Goal: Task Accomplishment & Management: Manage account settings

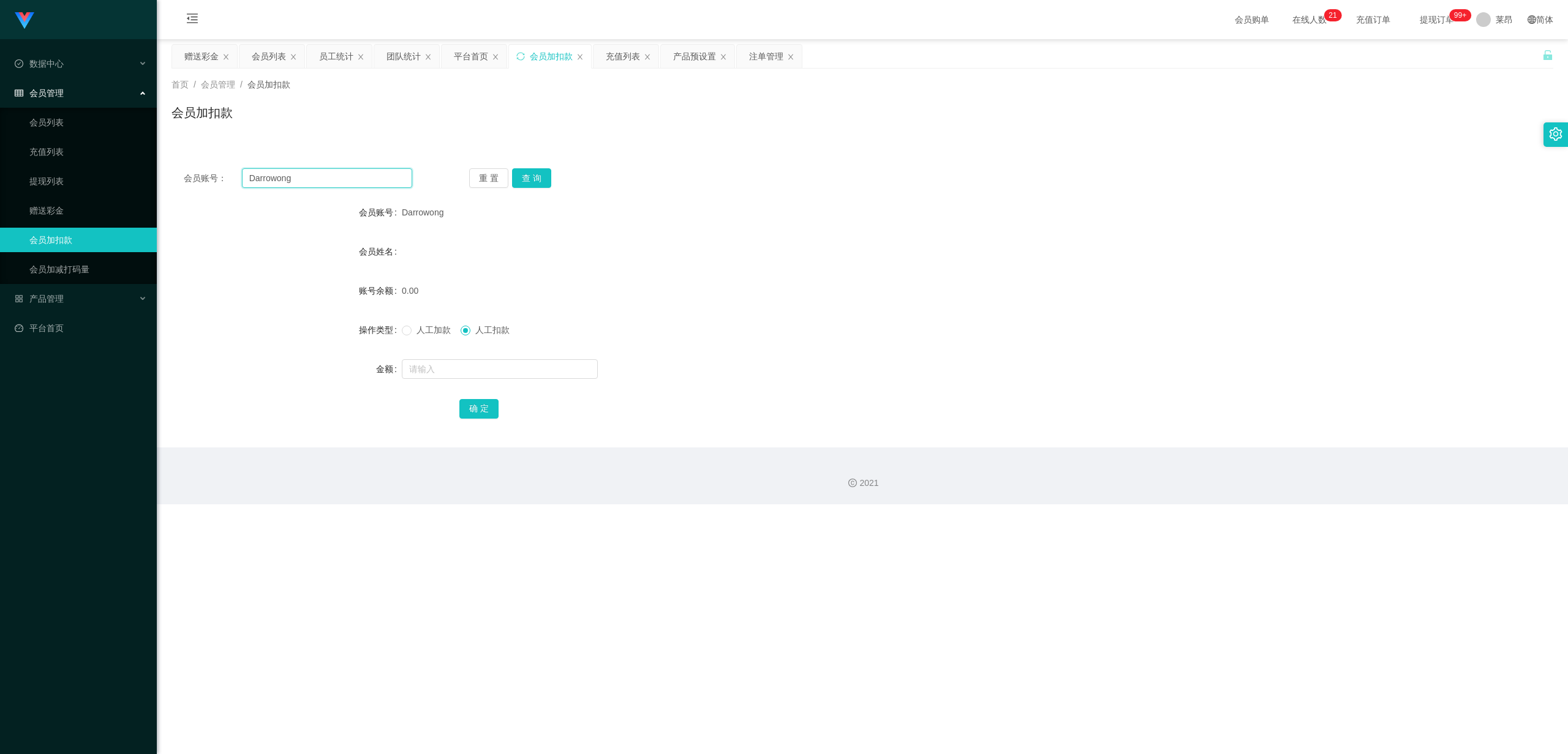
drag, startPoint x: 319, startPoint y: 185, endPoint x: 166, endPoint y: 182, distance: 153.0
click at [166, 182] on main "关闭左侧 关闭右侧 关闭其它 刷新页面 赠送彩金 会员列表 员工统计 团队统计 平台首页 会员加扣款 充值列表 产品预设置 注单管理 首页 / 会员管理 / …" at bounding box center [862, 243] width 1411 height 408
paste input "nelson da"
click at [250, 180] on input "[PERSON_NAME]" at bounding box center [327, 178] width 170 height 19
click at [527, 172] on button "查 询" at bounding box center [532, 178] width 39 height 19
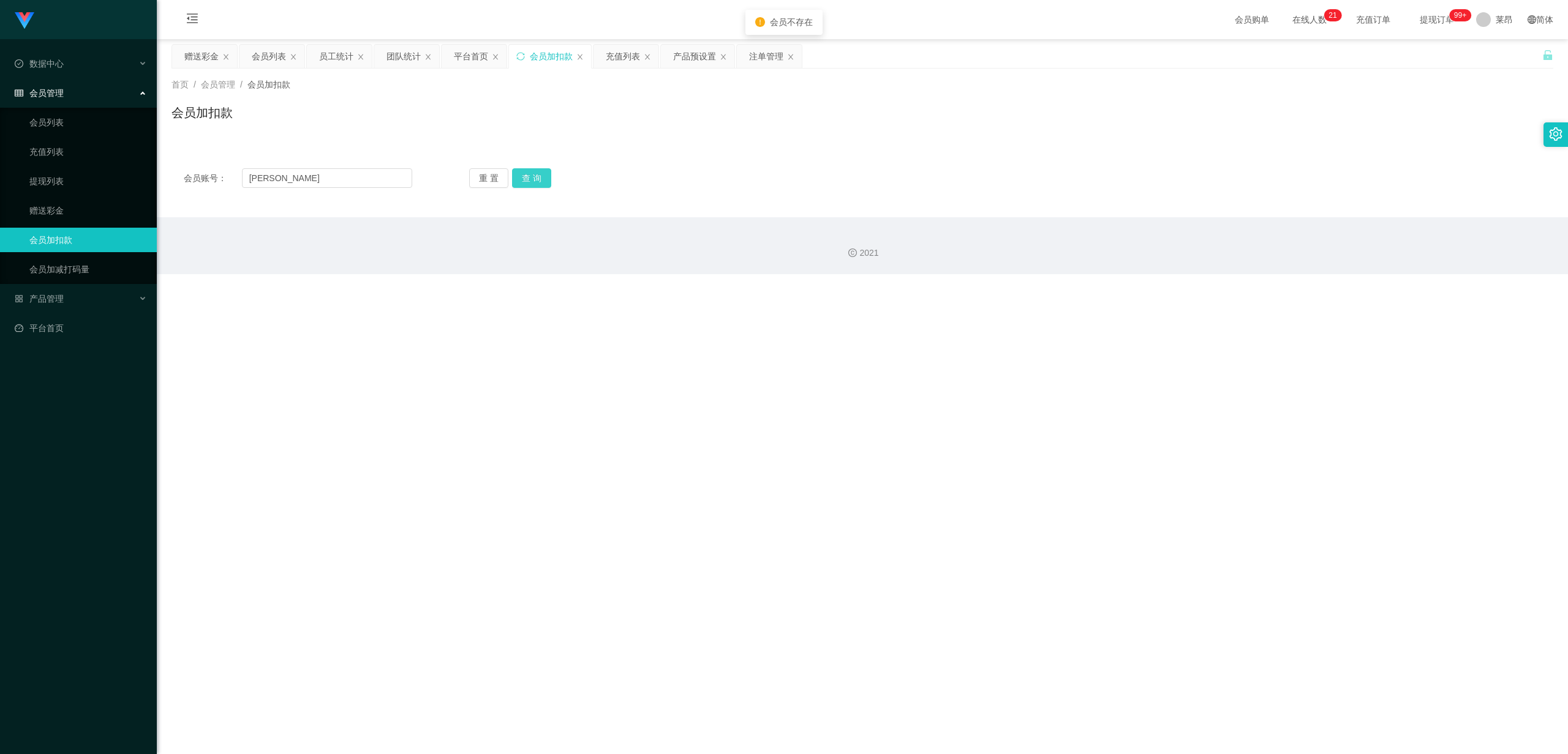
click at [529, 178] on button "查 询" at bounding box center [532, 178] width 39 height 19
click at [529, 178] on div "重 置 查 询" at bounding box center [583, 178] width 229 height 19
click at [529, 178] on button "查 询" at bounding box center [532, 178] width 39 height 19
drag, startPoint x: 317, startPoint y: 175, endPoint x: 222, endPoint y: 184, distance: 95.4
click at [206, 182] on div "会员账号： [PERSON_NAME]" at bounding box center [298, 178] width 229 height 19
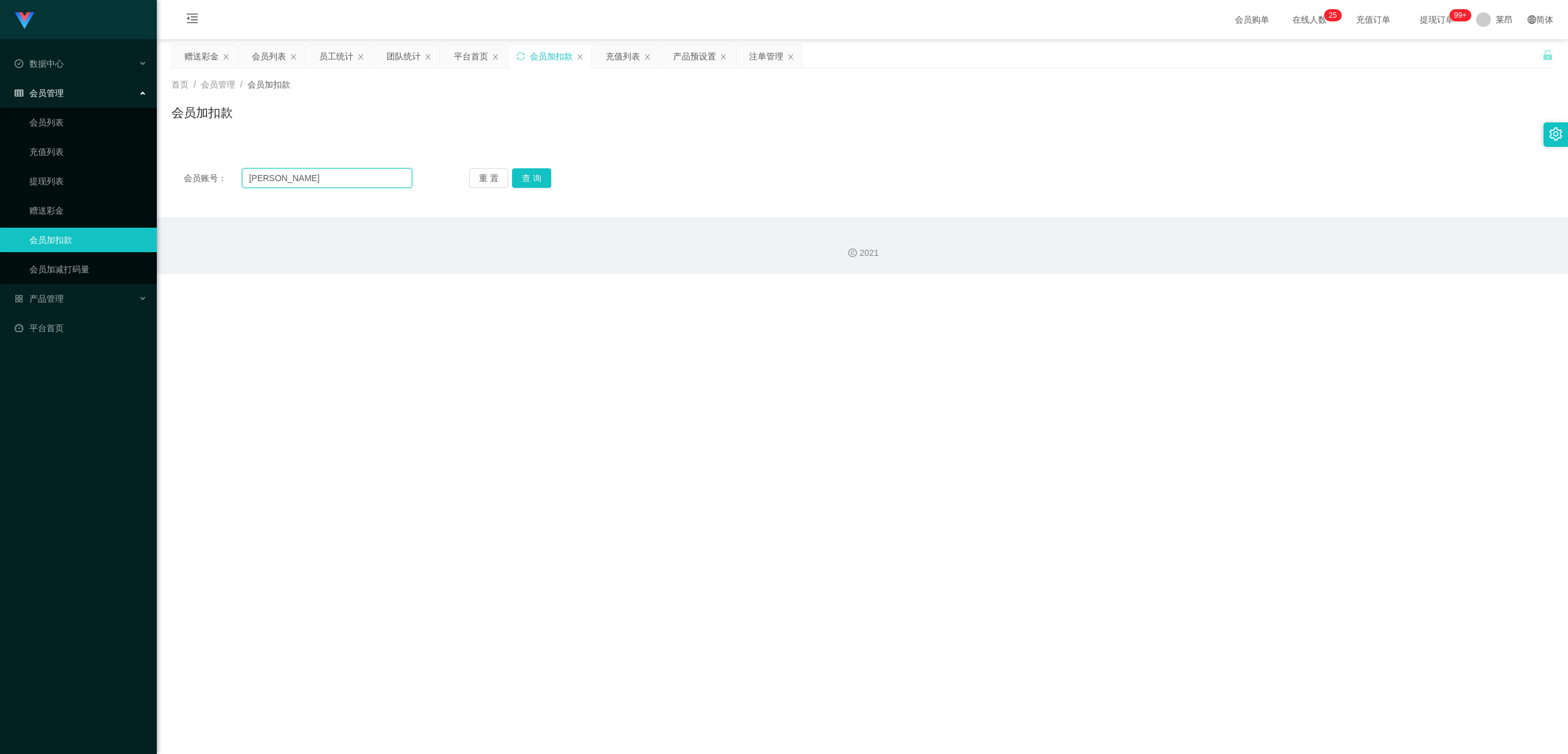
paste input "dangzhiwen"
type input "nelsondangzhiwen"
click at [535, 175] on button "查 询" at bounding box center [532, 178] width 39 height 19
click at [535, 177] on button "查 询" at bounding box center [532, 178] width 39 height 19
click at [346, 179] on input "nelsondangzhiwen" at bounding box center [327, 178] width 170 height 19
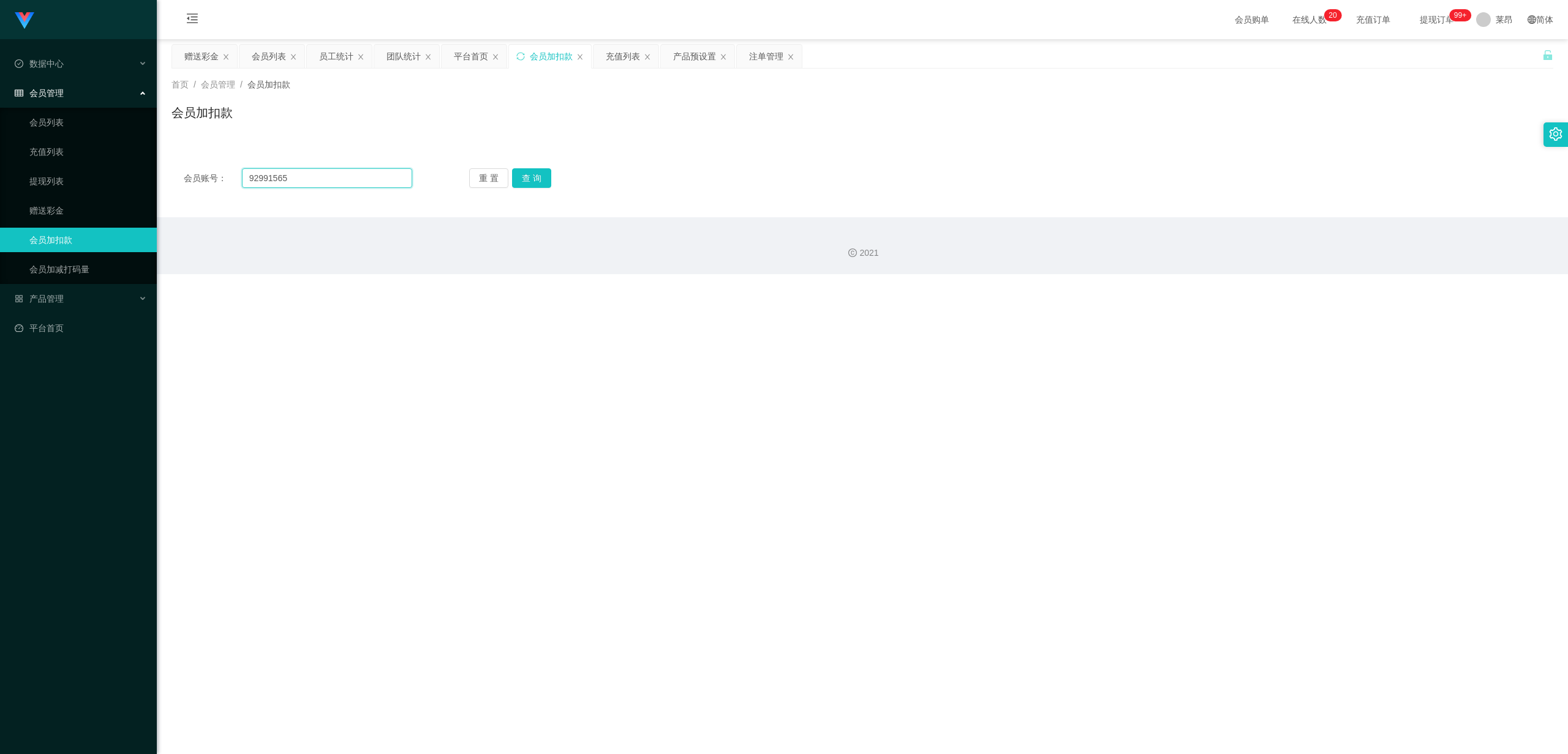
type input "92991565"
click at [535, 172] on button "查 询" at bounding box center [532, 178] width 39 height 19
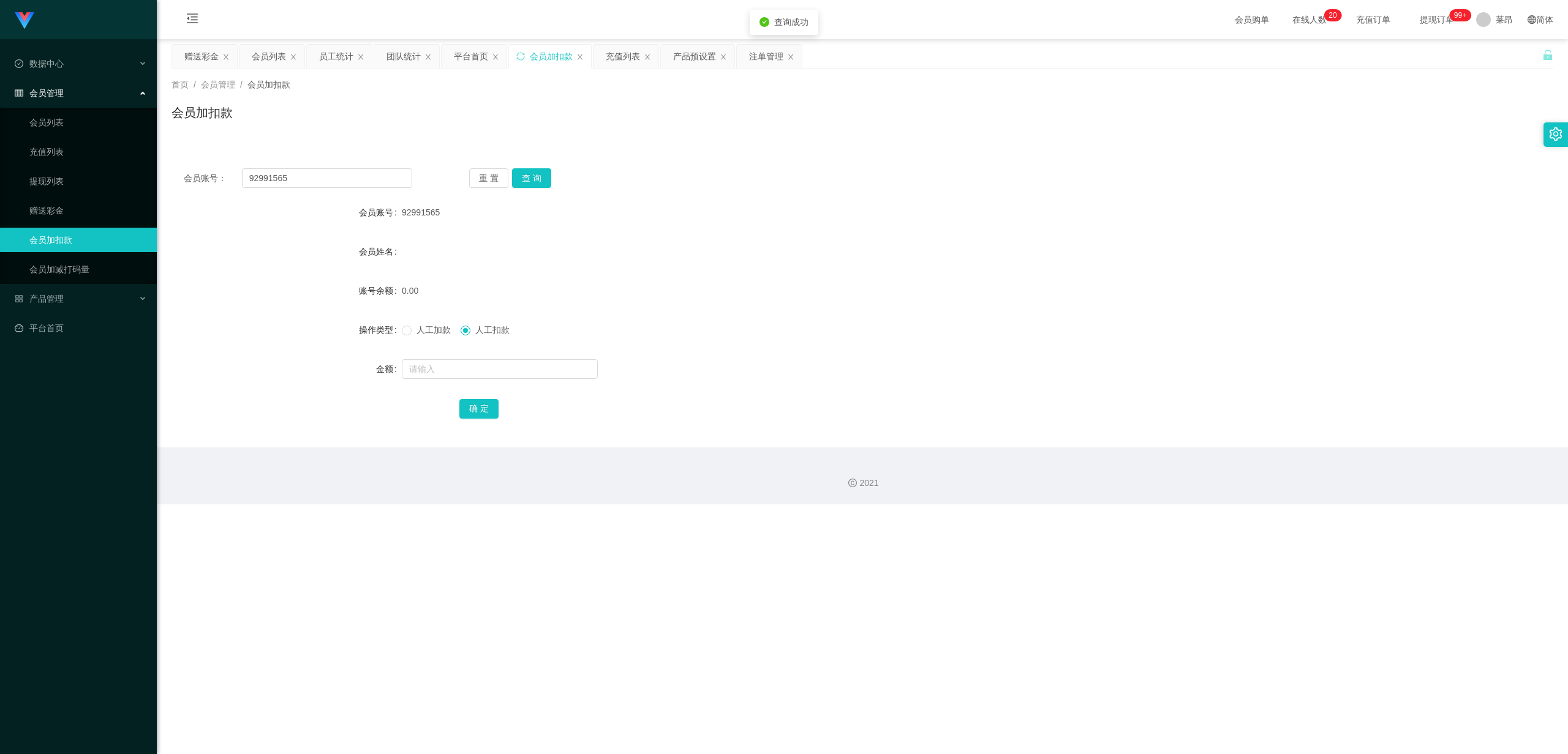
click at [414, 331] on span "人工加款" at bounding box center [433, 330] width 44 height 10
click at [433, 366] on input "text" at bounding box center [499, 370] width 196 height 19
type input "100"
click at [486, 405] on button "确 定" at bounding box center [479, 409] width 39 height 19
click at [460, 399] on button "确 定" at bounding box center [479, 409] width 39 height 19
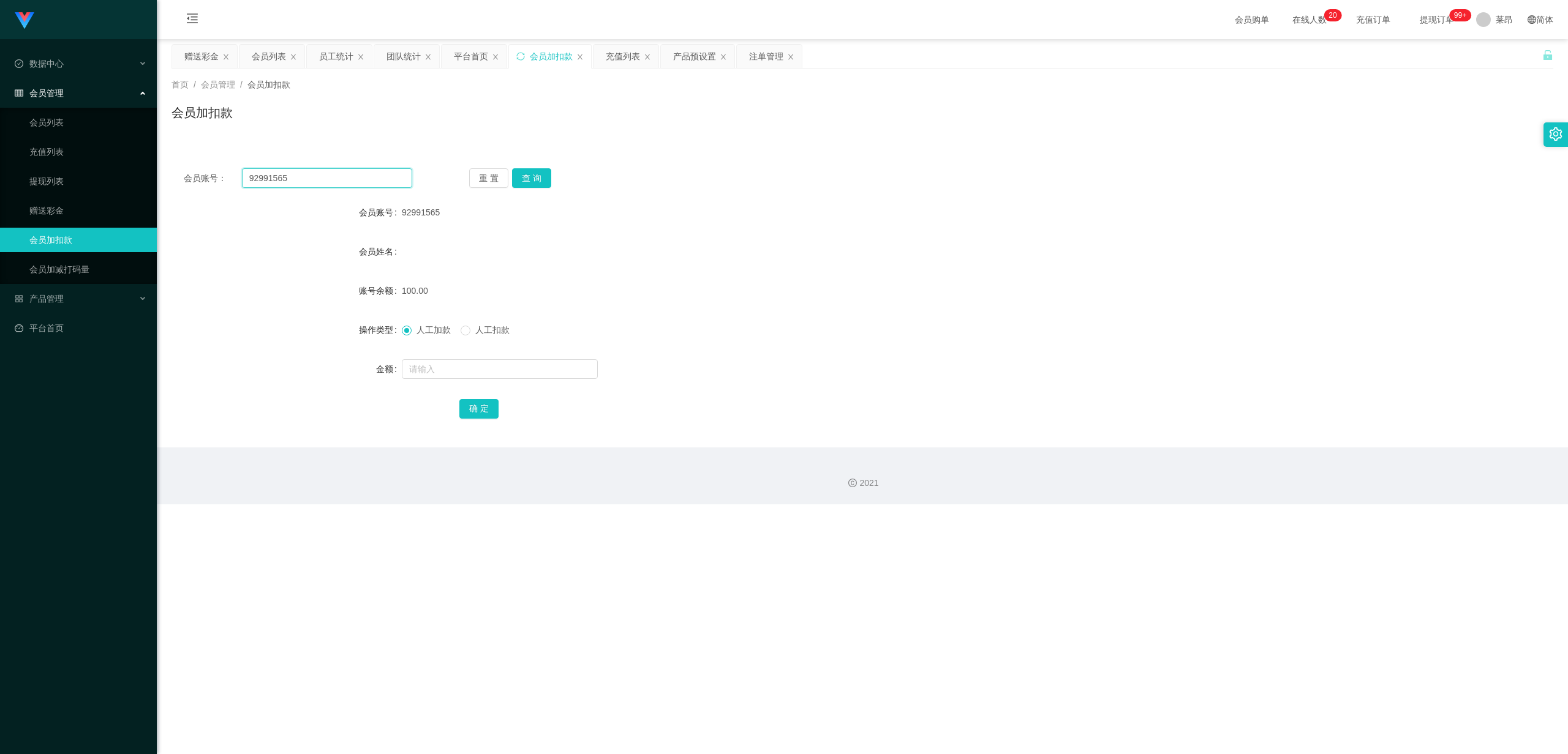
drag, startPoint x: 301, startPoint y: 177, endPoint x: 176, endPoint y: 178, distance: 125.0
click at [186, 179] on div "会员账号： 92991565" at bounding box center [298, 178] width 229 height 19
click at [84, 295] on div "产品管理" at bounding box center [78, 298] width 157 height 25
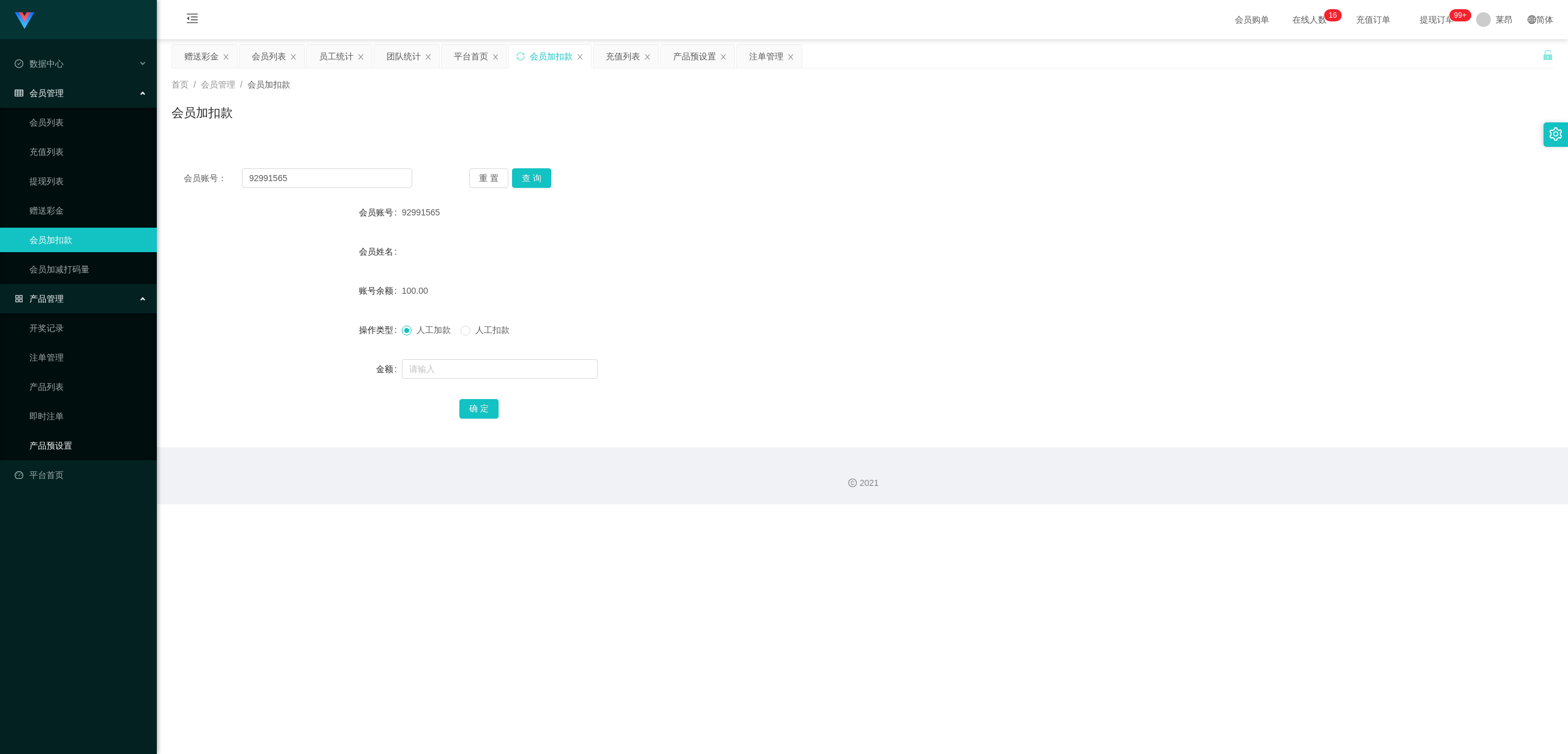
click at [87, 438] on link "产品预设置" at bounding box center [88, 445] width 118 height 25
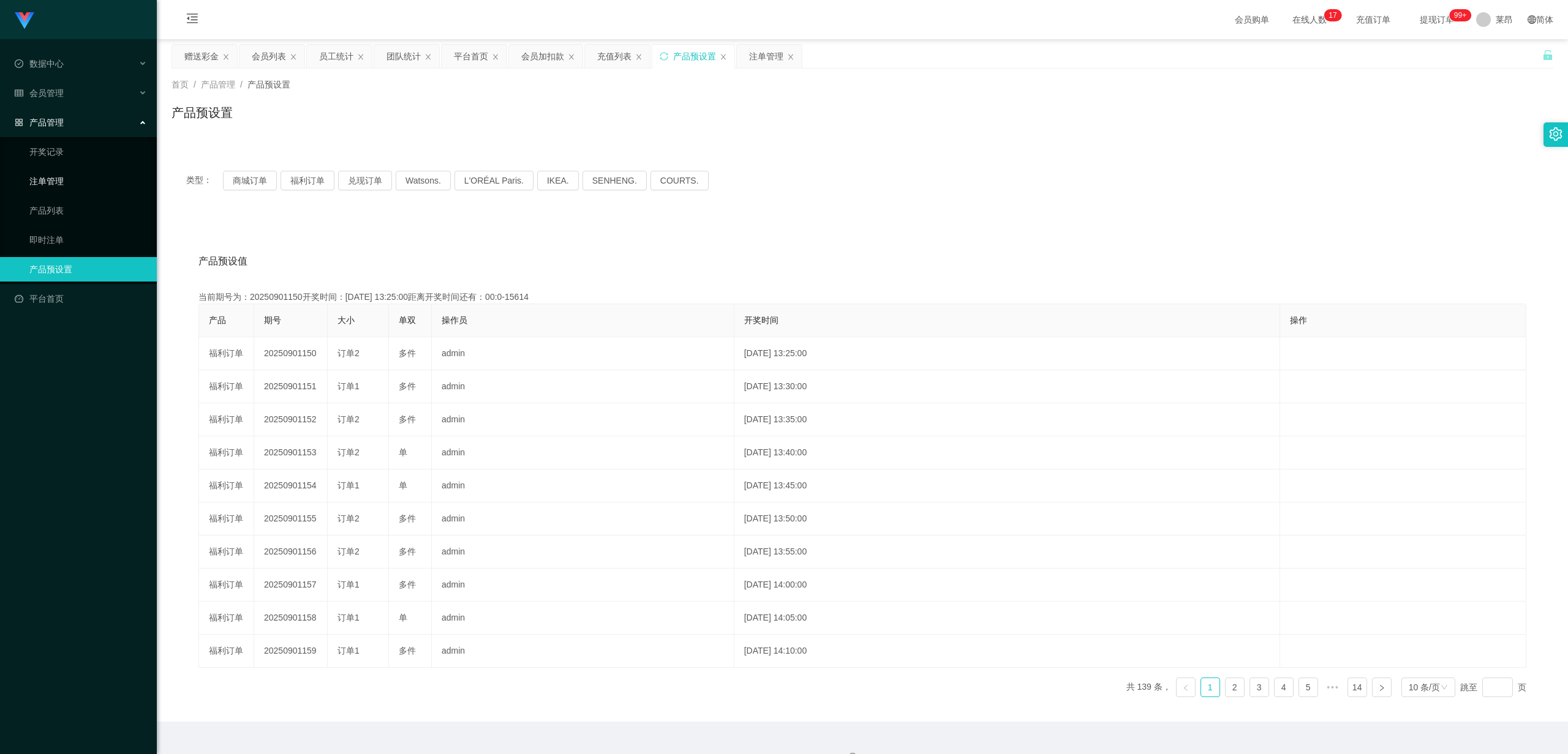
click at [67, 172] on link "注单管理" at bounding box center [88, 181] width 118 height 25
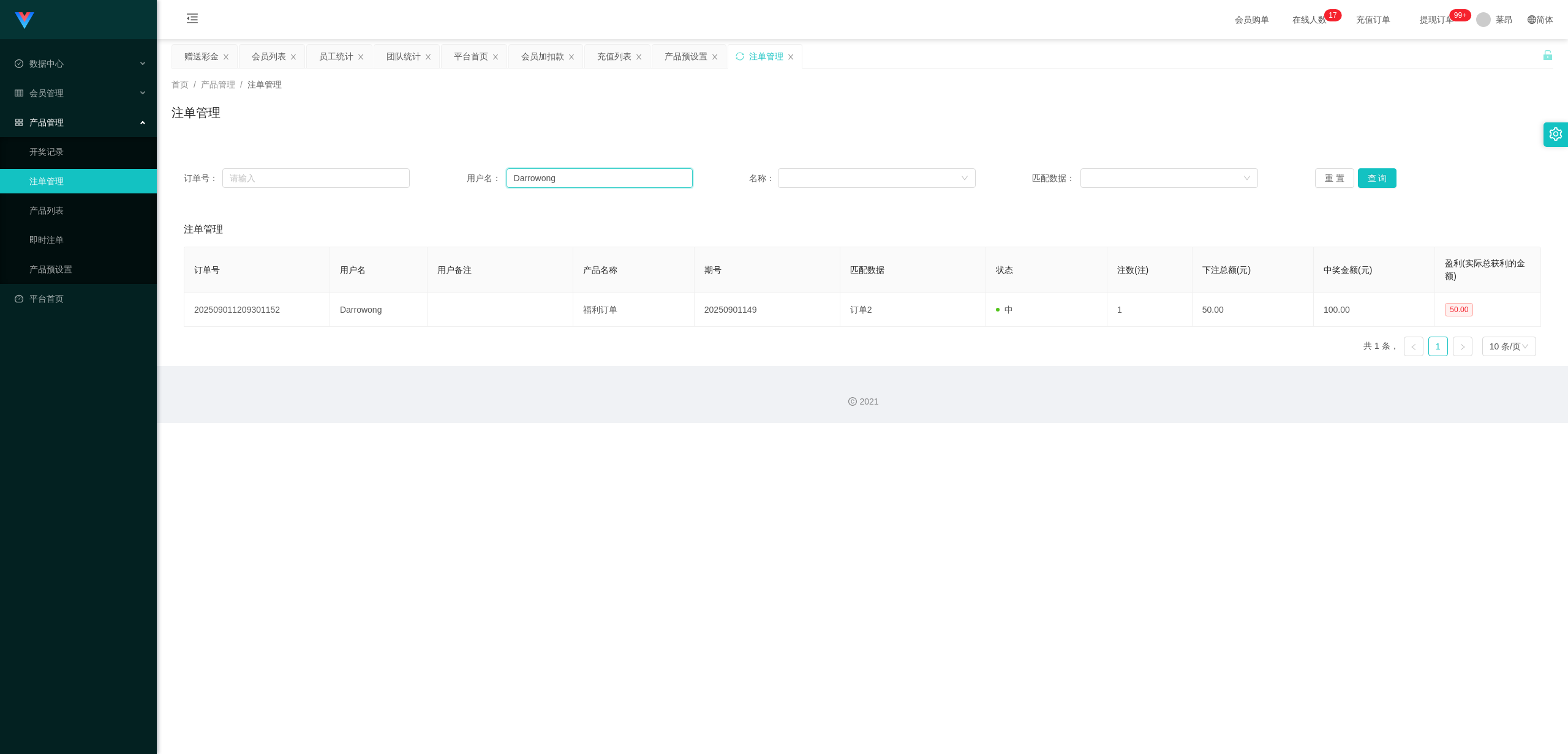
click at [582, 178] on input "Darrowong" at bounding box center [600, 178] width 186 height 19
drag, startPoint x: 582, startPoint y: 178, endPoint x: 477, endPoint y: 175, distance: 105.0
click at [421, 179] on div "订单号： 用户名： Darrowong 名称： 匹配数据： 重 置 查 询" at bounding box center [862, 178] width 1357 height 19
paste input "92991565"
type input "92991565"
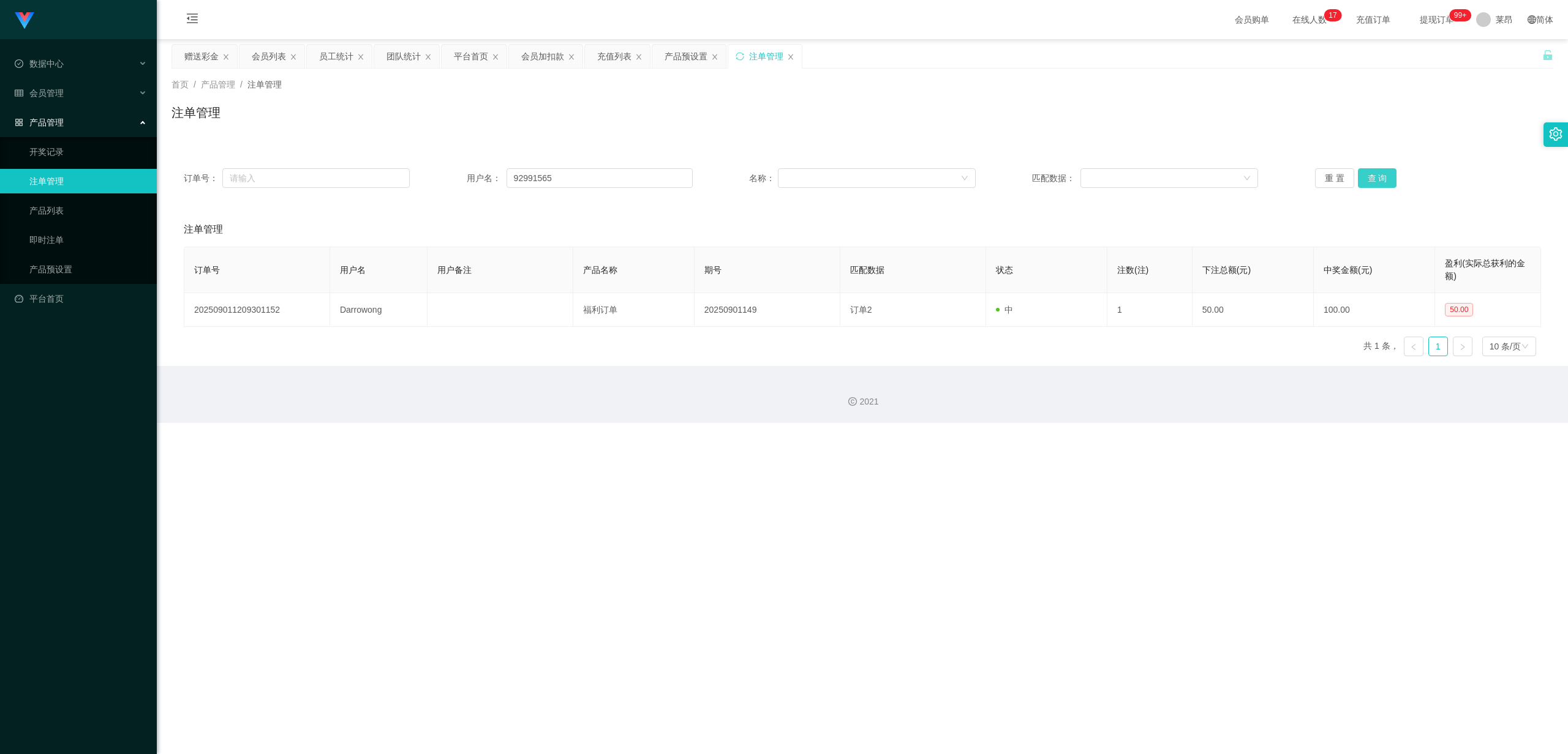
click at [1383, 179] on button "查 询" at bounding box center [1378, 178] width 39 height 19
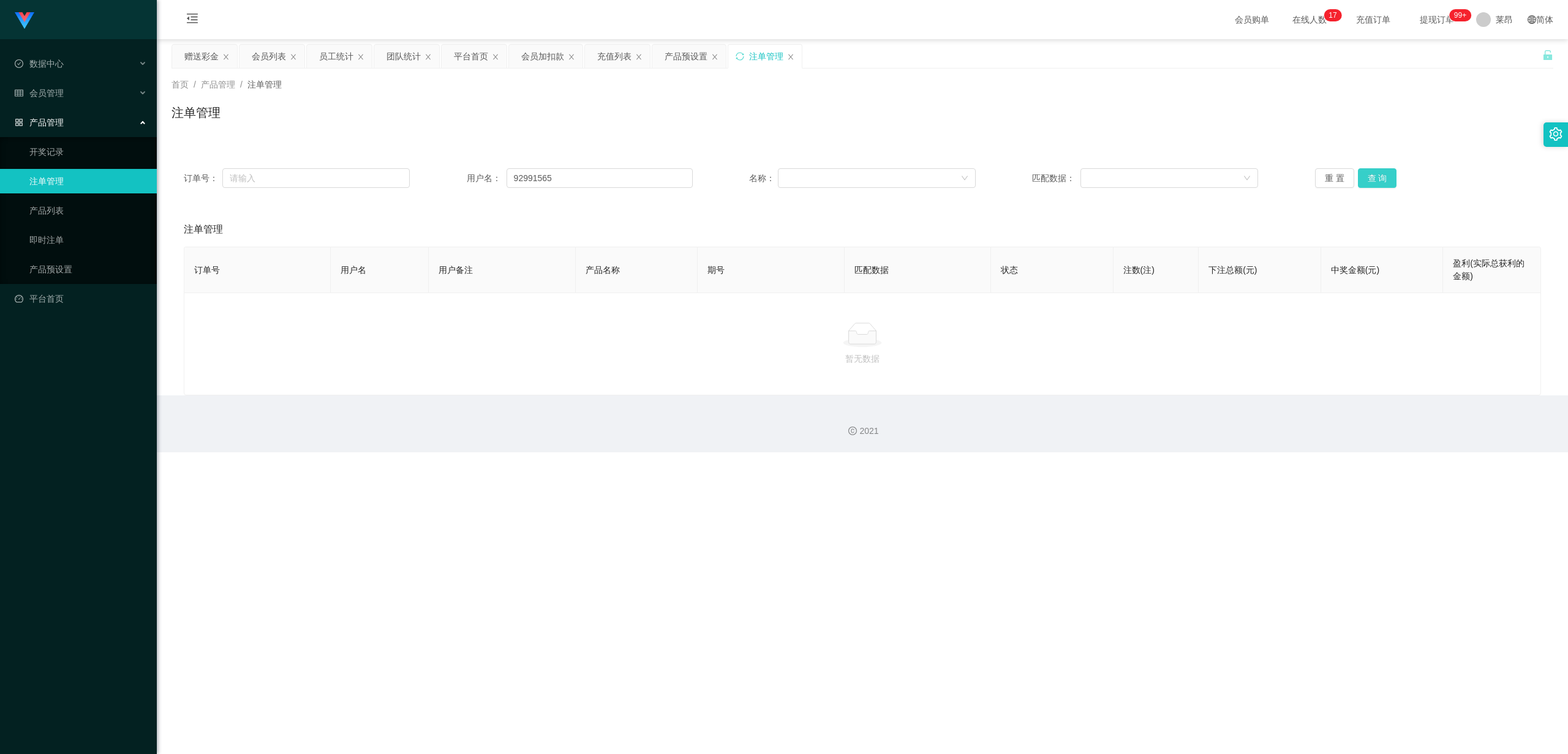
click at [1380, 180] on button "查 询" at bounding box center [1378, 178] width 39 height 19
click at [632, 118] on div "注单管理" at bounding box center [862, 118] width 1382 height 28
click at [1365, 167] on div "订单号： 用户名： 92991565 名称： 匹配数据： 重 置 查 询" at bounding box center [862, 178] width 1382 height 44
click at [1370, 172] on button "查 询" at bounding box center [1378, 178] width 39 height 19
click at [1370, 172] on div "重 置 查 询" at bounding box center [1428, 178] width 226 height 19
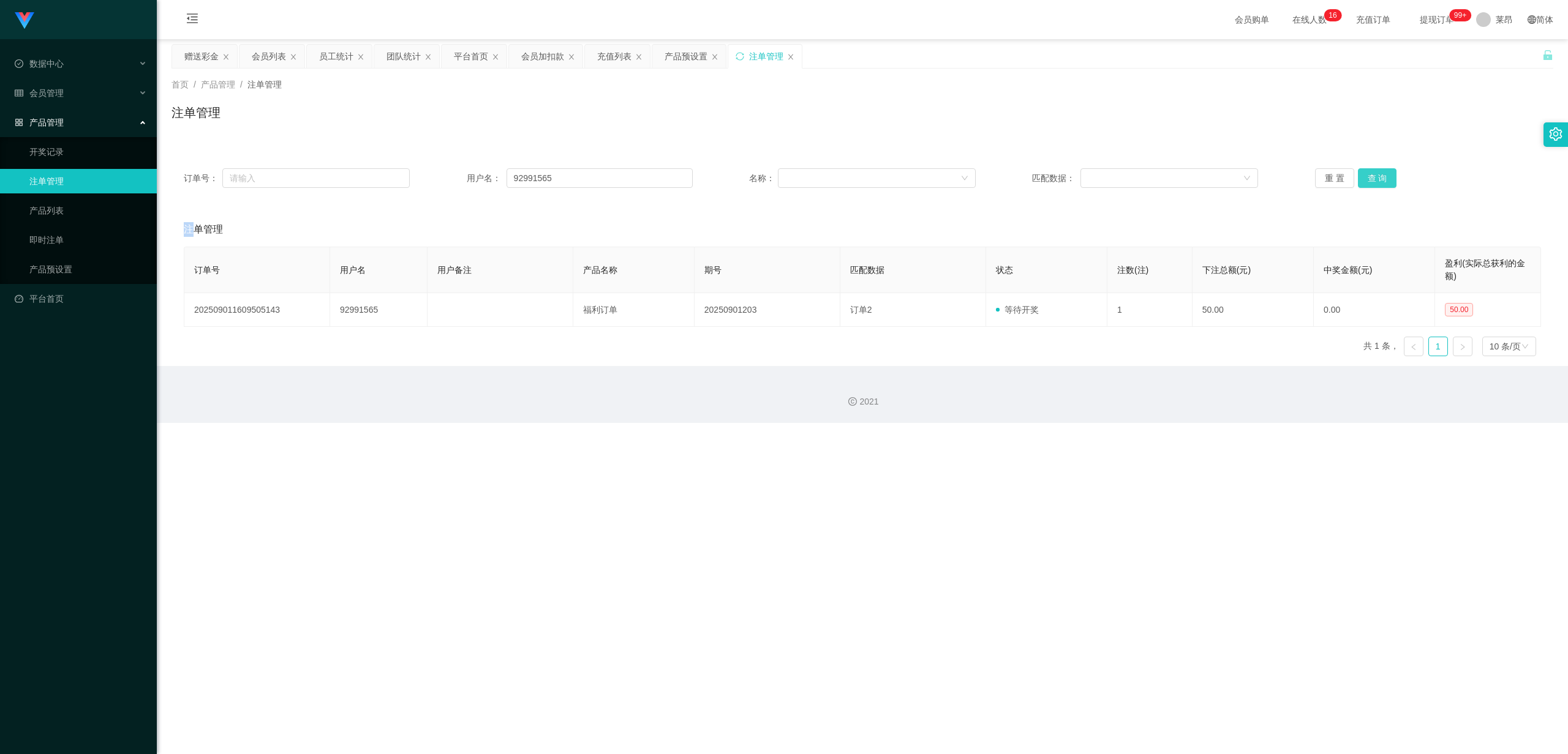
click at [1370, 172] on button "查 询" at bounding box center [1378, 178] width 39 height 19
click at [84, 83] on div "会员管理" at bounding box center [78, 93] width 157 height 25
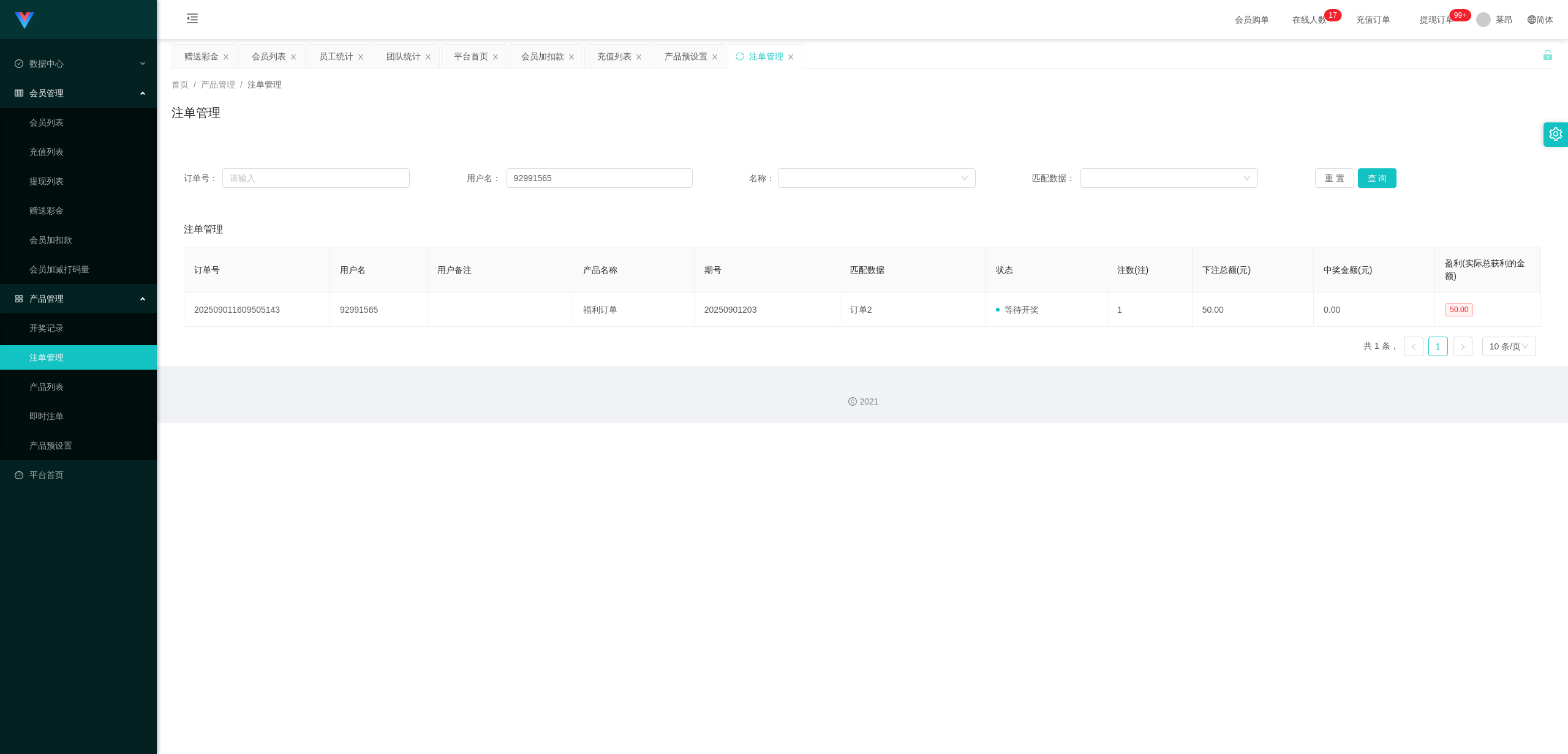
click at [84, 83] on div "会员管理" at bounding box center [78, 93] width 157 height 25
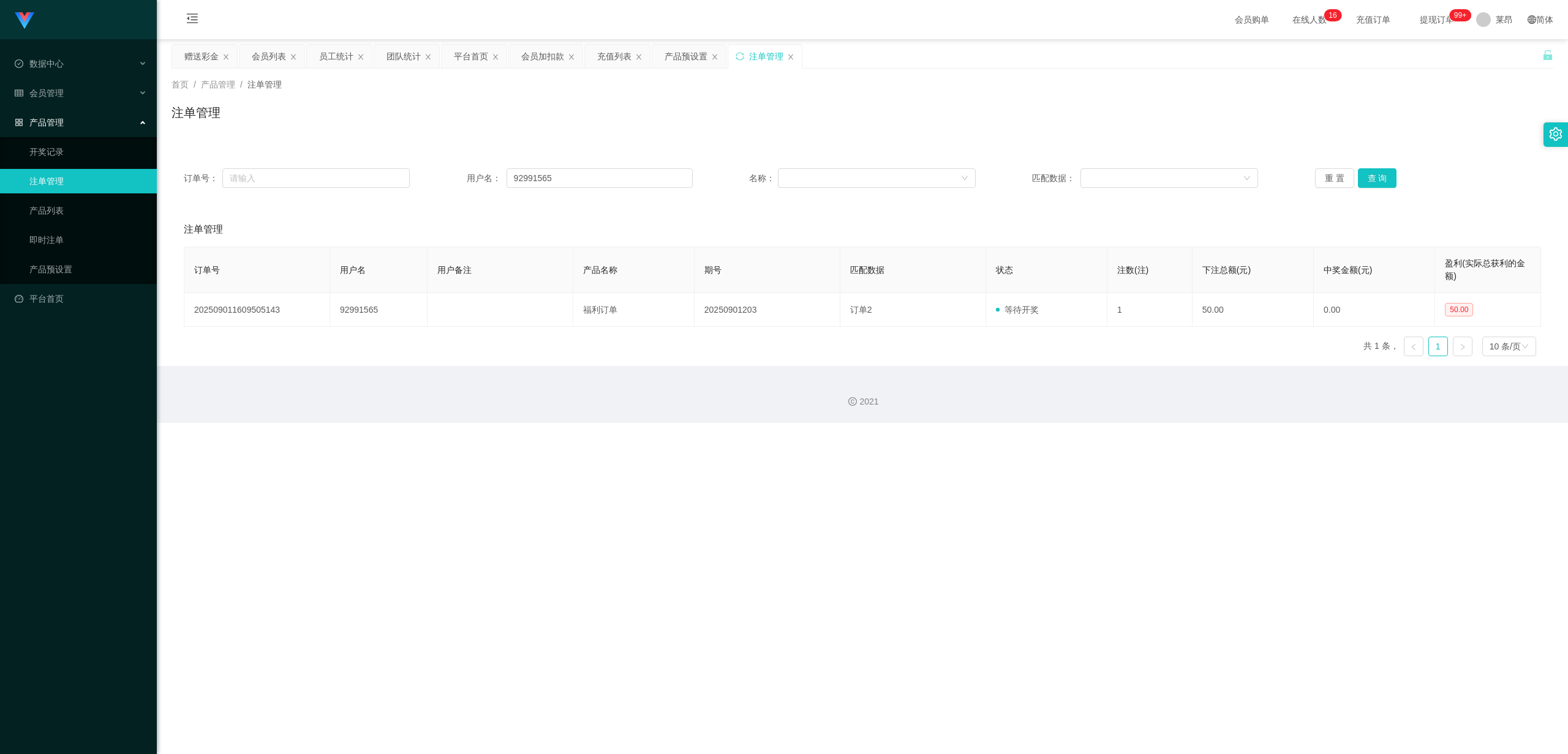
click at [62, 110] on div "产品管理" at bounding box center [78, 122] width 157 height 25
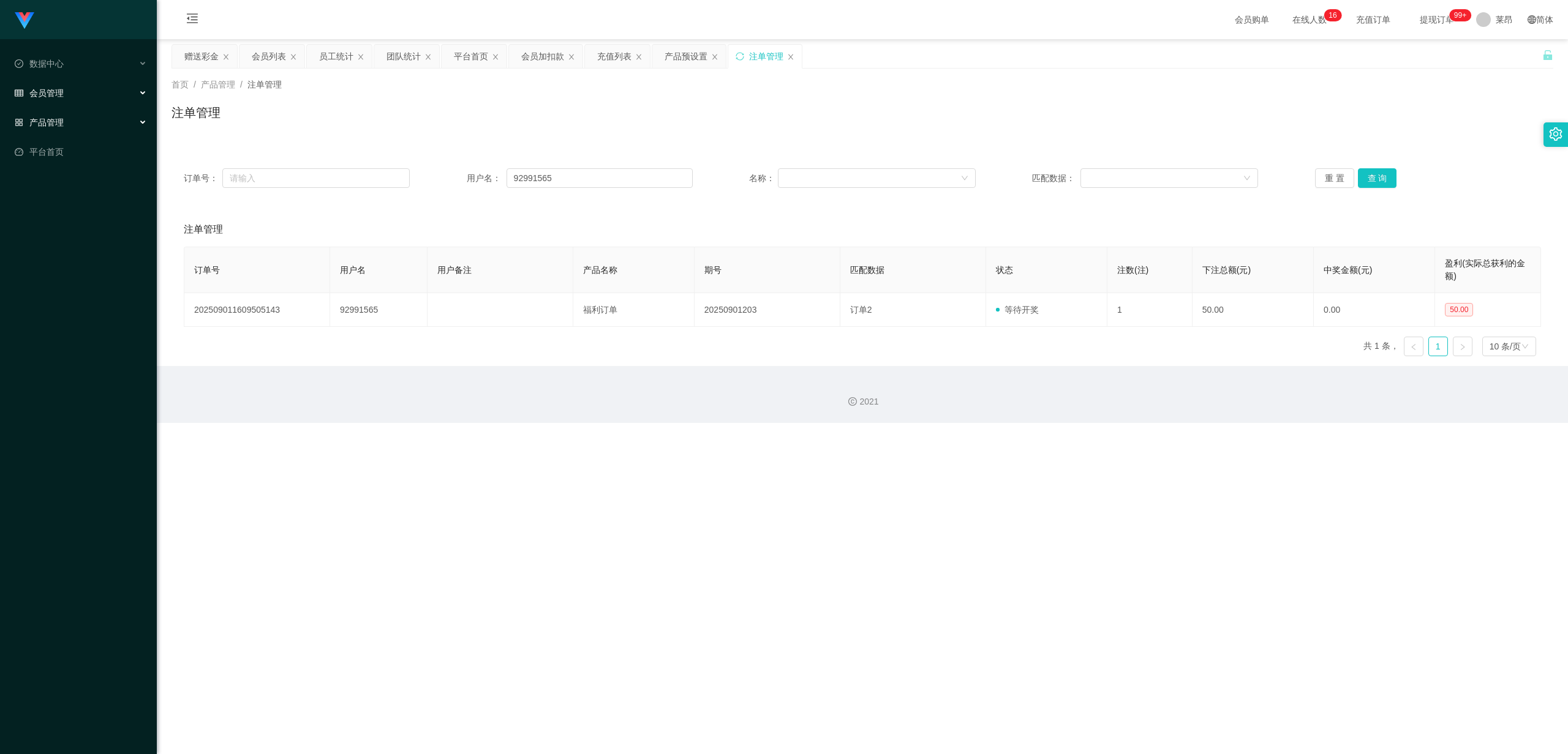
click at [76, 99] on div "会员管理" at bounding box center [78, 93] width 157 height 25
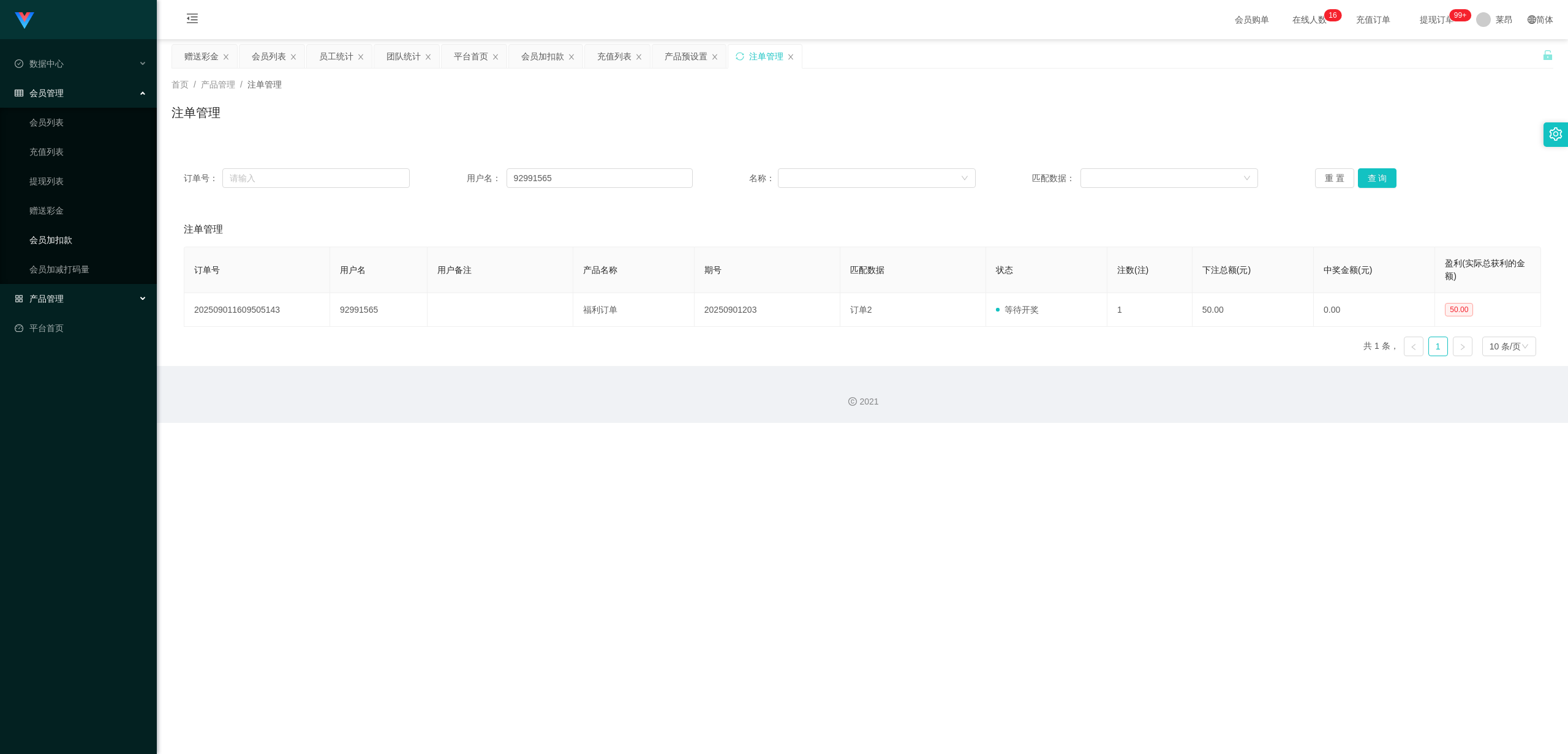
click at [83, 241] on link "会员加扣款" at bounding box center [88, 240] width 118 height 25
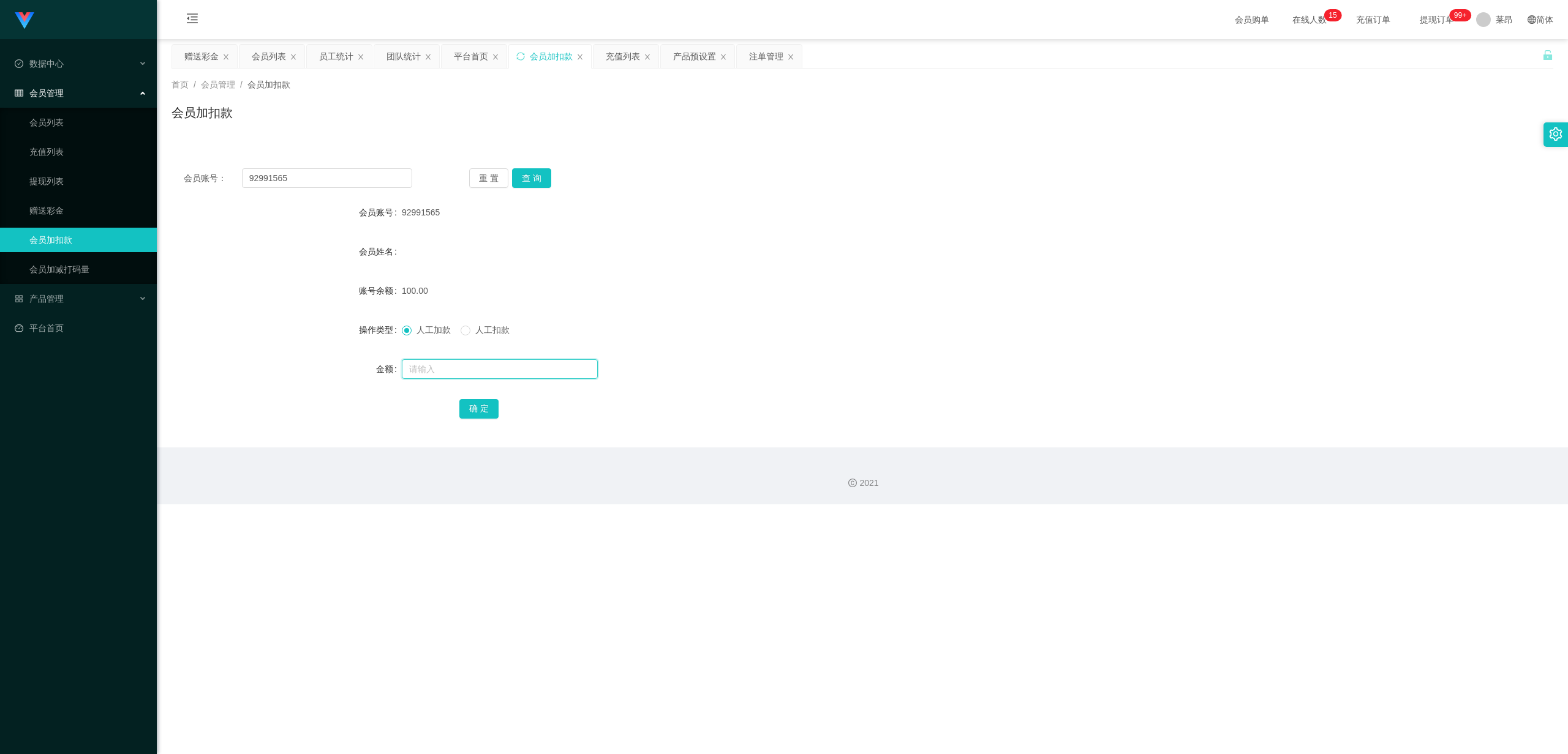
click at [448, 363] on input "text" at bounding box center [499, 370] width 196 height 19
type input "50"
click at [476, 410] on button "确 定" at bounding box center [479, 409] width 39 height 19
click at [79, 199] on link "赠送彩金" at bounding box center [88, 211] width 118 height 25
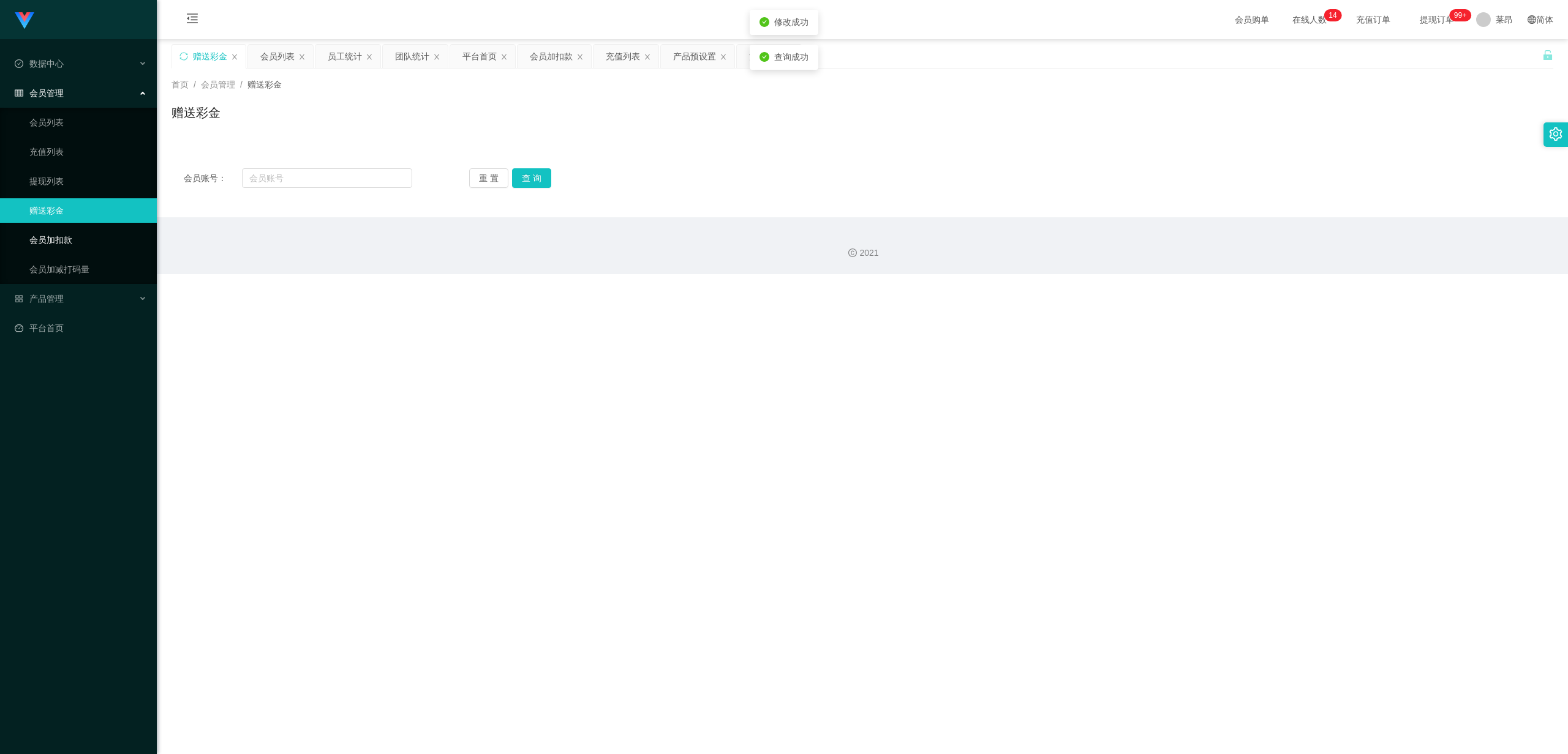
click at [70, 234] on link "会员加扣款" at bounding box center [88, 240] width 118 height 25
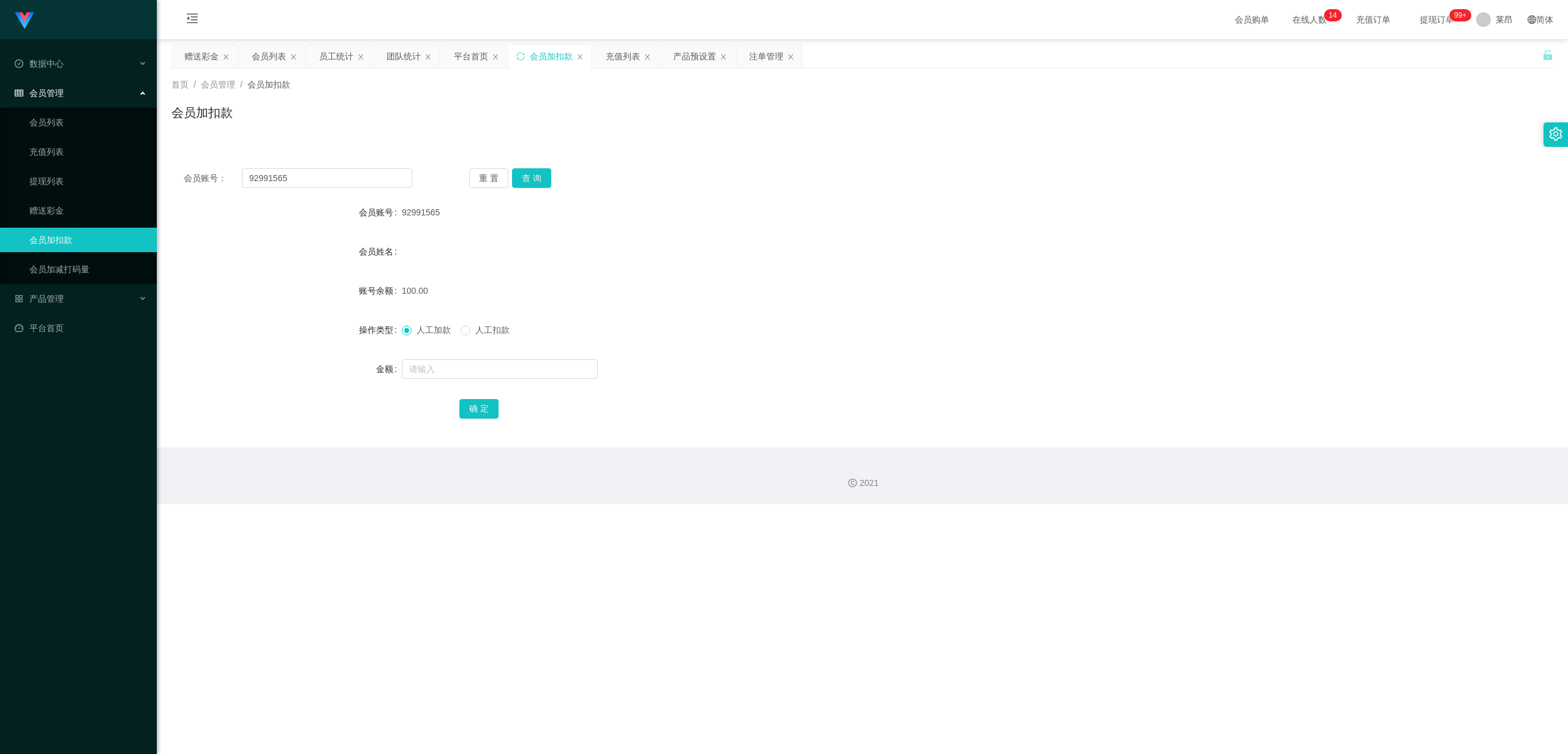
click at [70, 234] on link "会员加扣款" at bounding box center [88, 240] width 118 height 25
click at [525, 169] on button "查 询" at bounding box center [532, 178] width 39 height 19
click at [525, 172] on button "查 询" at bounding box center [532, 178] width 39 height 19
click at [1429, 19] on span "提现订单 99+" at bounding box center [1437, 19] width 46 height 8
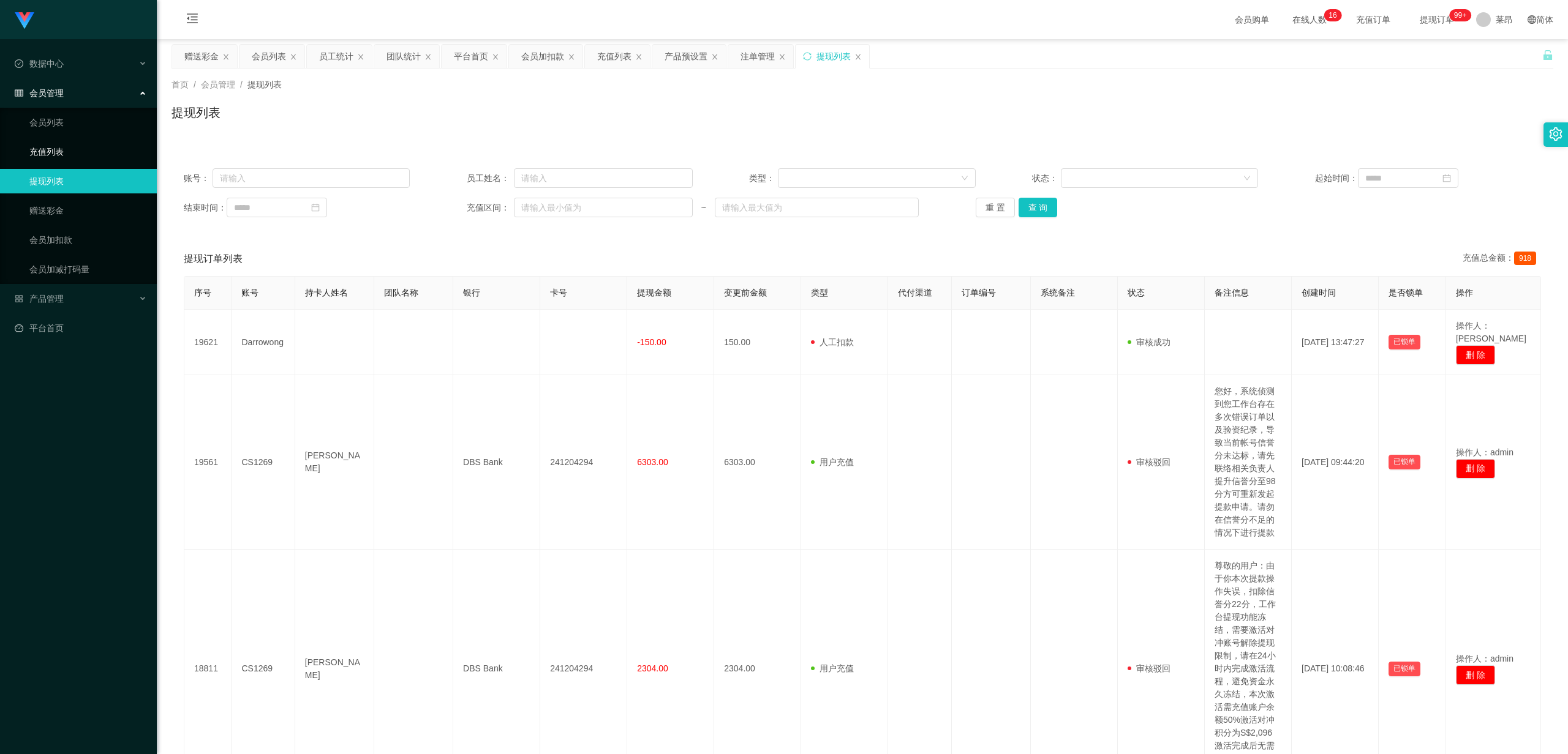
click at [40, 139] on link "充值列表" at bounding box center [88, 151] width 118 height 25
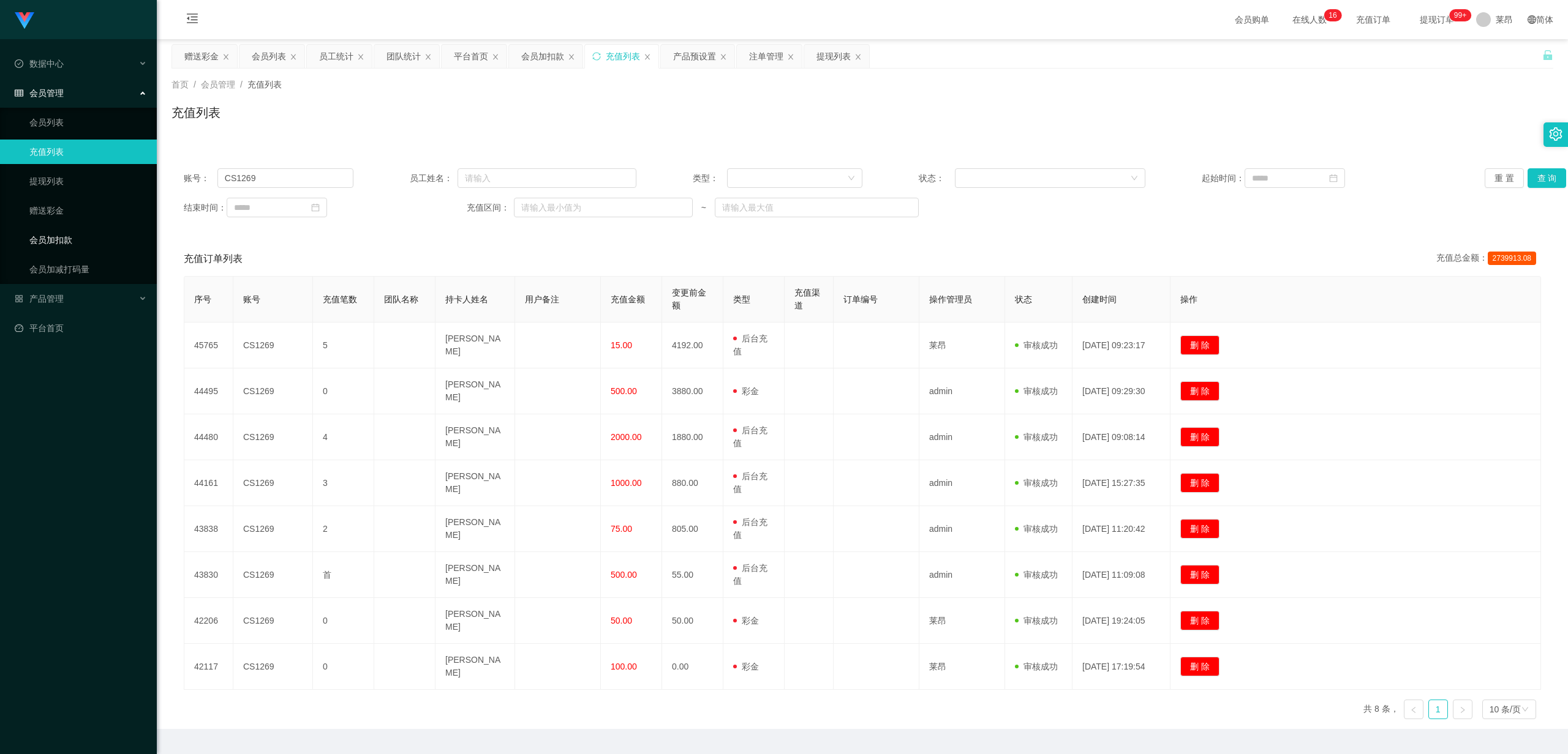
click at [70, 241] on link "会员加扣款" at bounding box center [88, 240] width 118 height 25
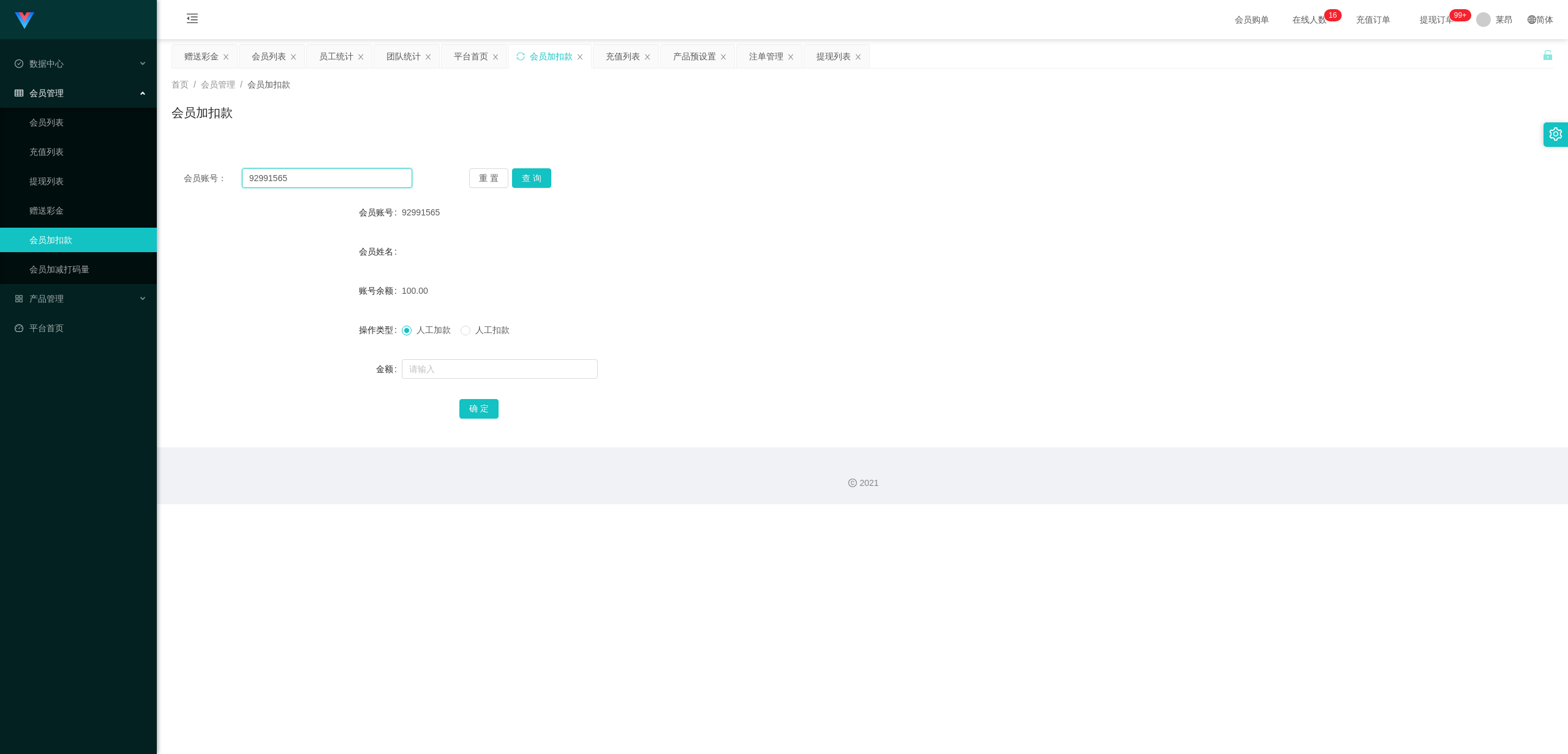
drag, startPoint x: 336, startPoint y: 180, endPoint x: 223, endPoint y: 181, distance: 113.0
click at [223, 181] on div "会员账号： 92991565" at bounding box center [298, 178] width 229 height 19
paste input "订单已完成，请点击【左上角】返回，然后点击【我的】，刷新积分余额截图报备给我哦！"
type input "订单已完成，请点击【左上角】返回，然后点击【我的】，刷新积分余额截图报备给我哦！"
click at [311, 179] on input "text" at bounding box center [327, 178] width 170 height 19
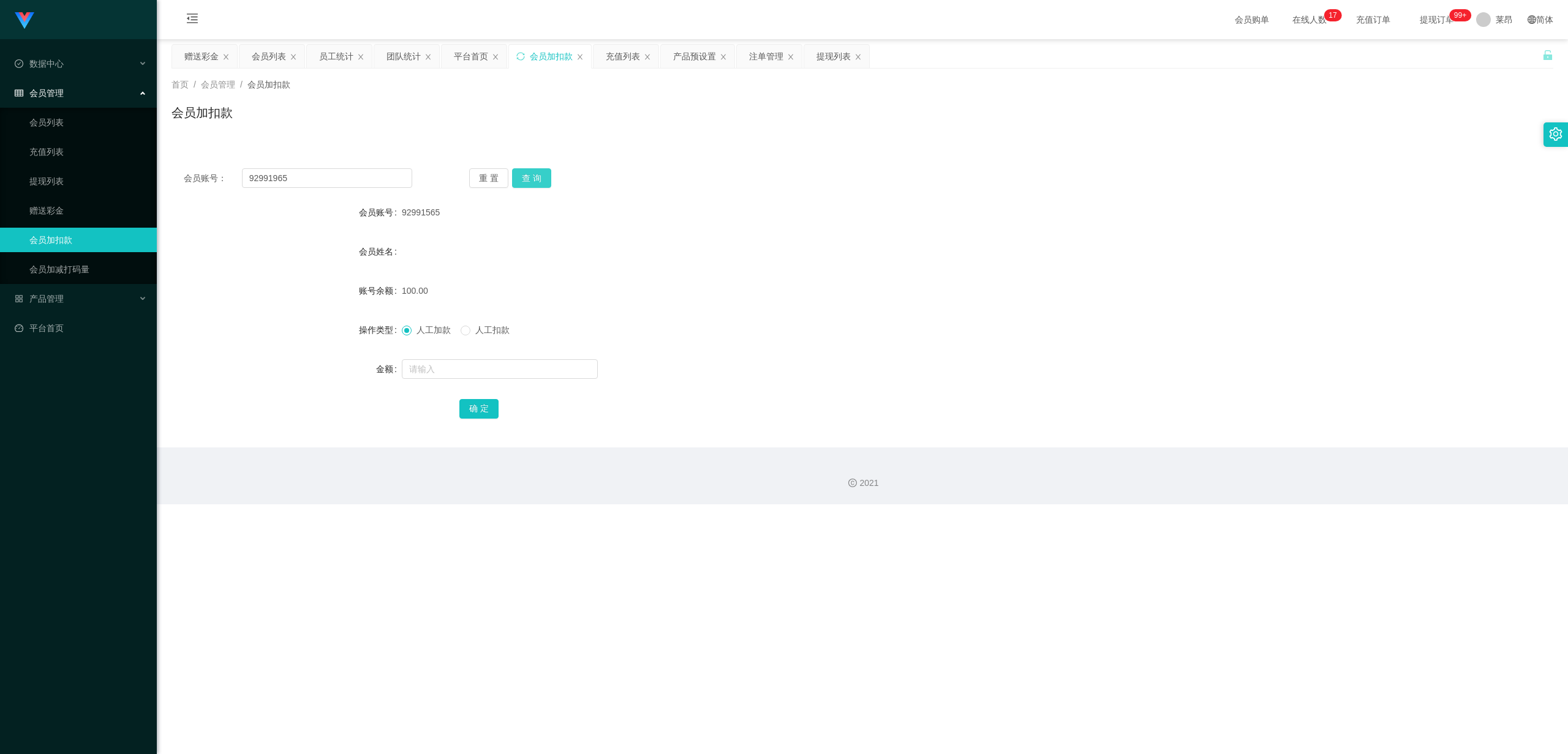
click at [532, 182] on button "查 询" at bounding box center [532, 178] width 39 height 19
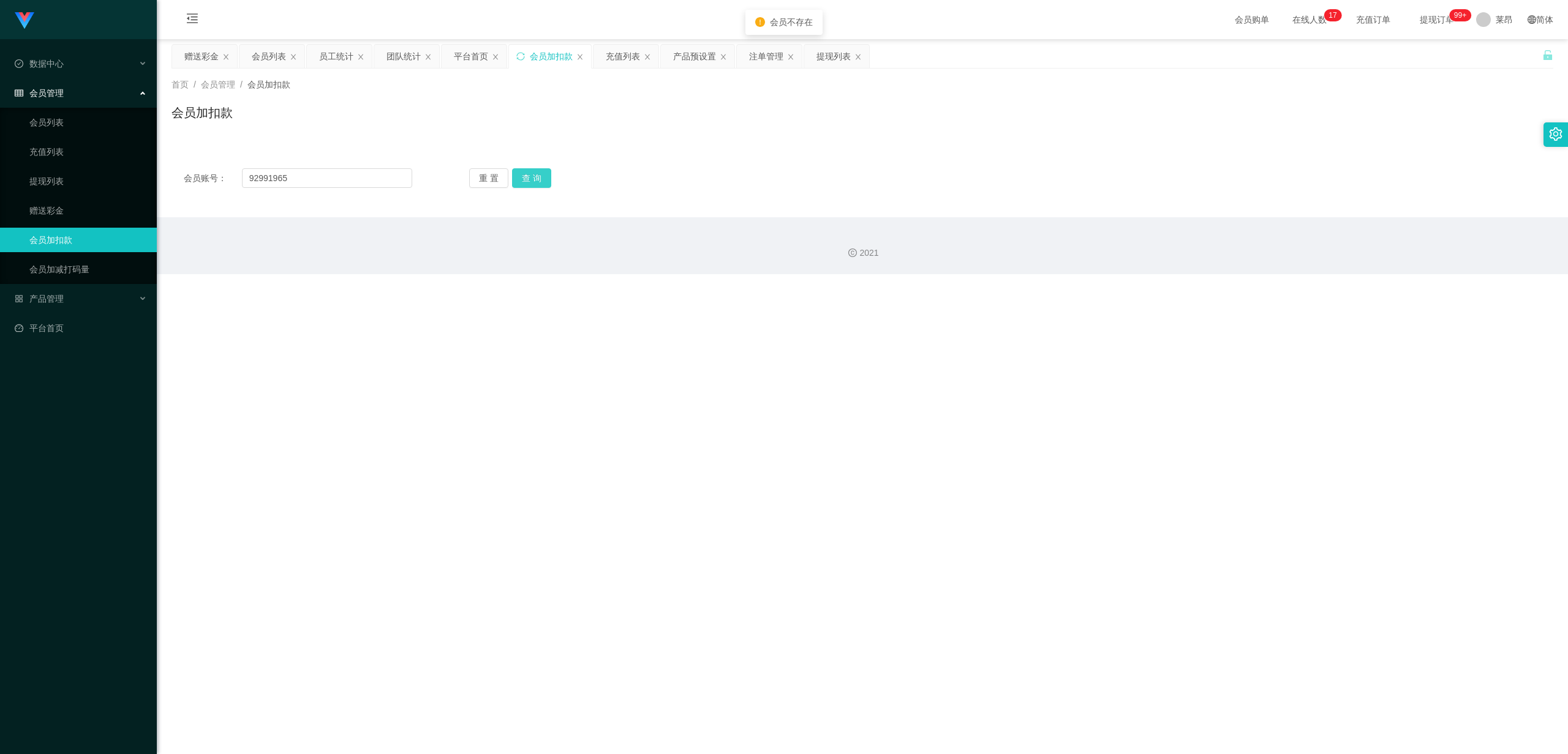
click at [532, 182] on button "查 询" at bounding box center [532, 178] width 39 height 19
click at [316, 172] on input "92991965" at bounding box center [327, 178] width 170 height 19
type input "92991565"
click at [534, 179] on button "查 询" at bounding box center [532, 178] width 39 height 19
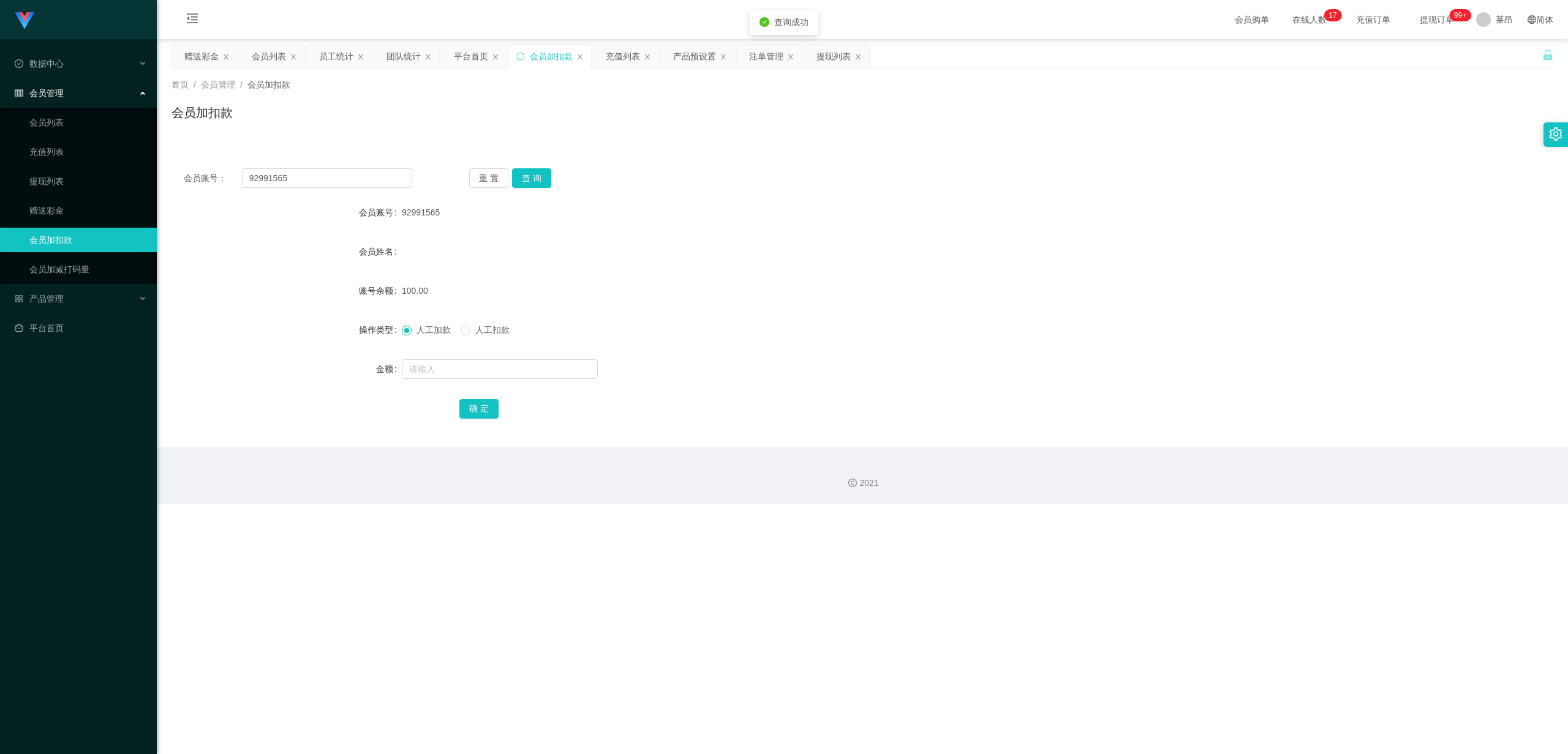
click at [453, 234] on form "会员账号 92991565 会员姓名 账号余额 100.00 操作类型 人工加款 人工扣款 金额 确 定" at bounding box center [862, 310] width 1382 height 220
click at [458, 363] on input "text" at bounding box center [499, 370] width 196 height 19
type input "50"
drag, startPoint x: 427, startPoint y: 364, endPoint x: 373, endPoint y: 361, distance: 54.1
click at [373, 361] on div "金额 50" at bounding box center [862, 369] width 1382 height 25
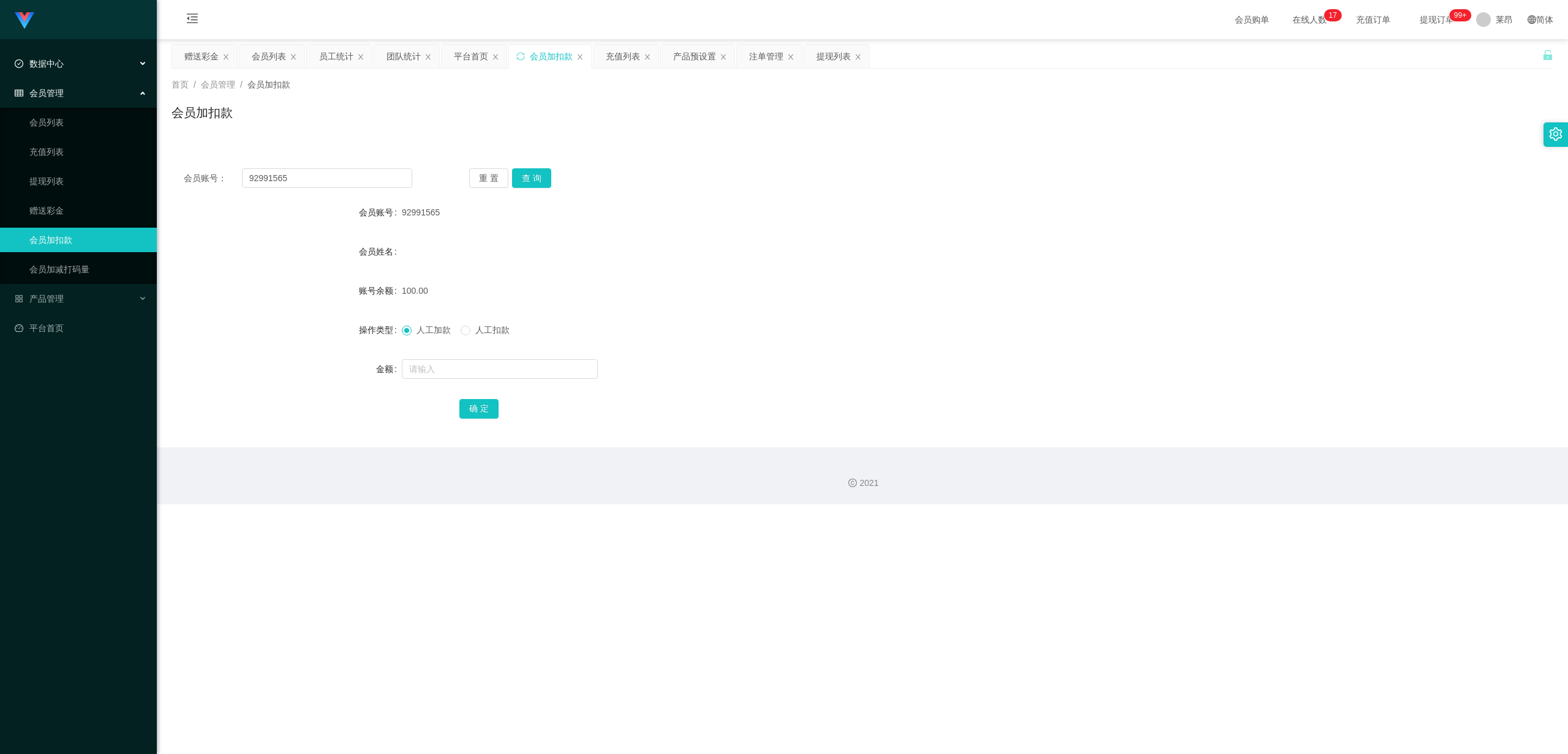
click at [74, 60] on div "数据中心" at bounding box center [78, 64] width 157 height 25
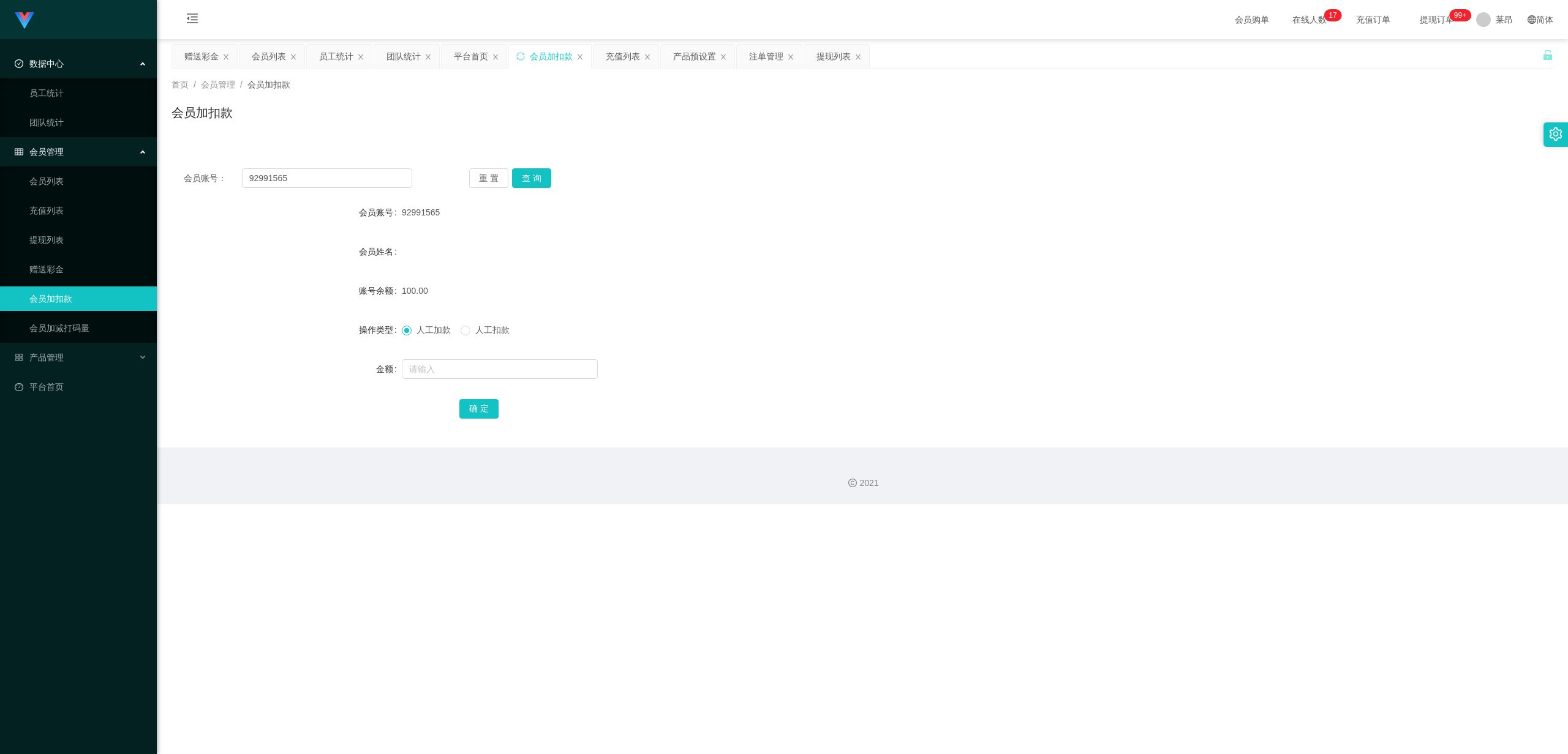
click at [74, 60] on div "数据中心" at bounding box center [78, 64] width 157 height 25
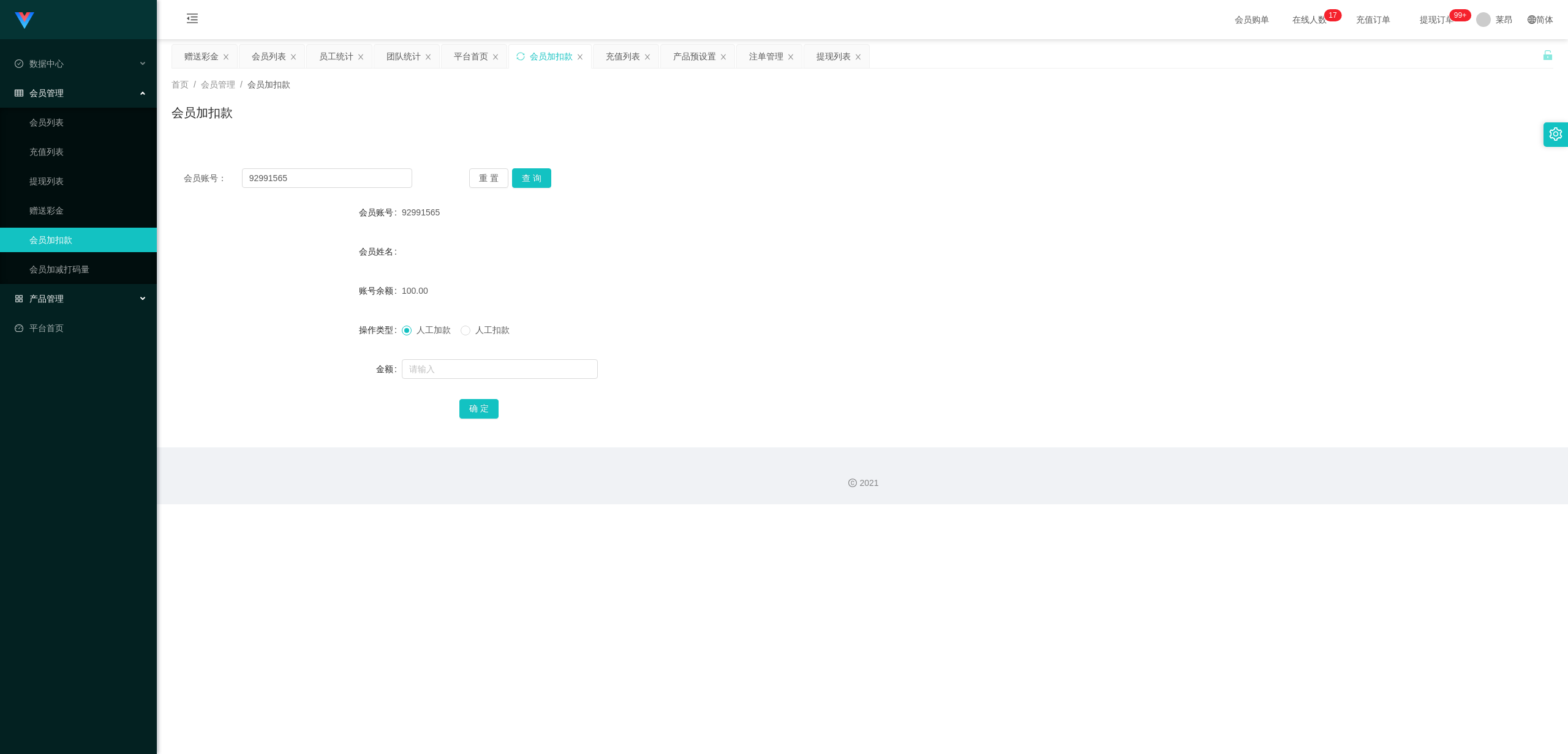
click at [71, 297] on div "产品管理" at bounding box center [78, 298] width 157 height 25
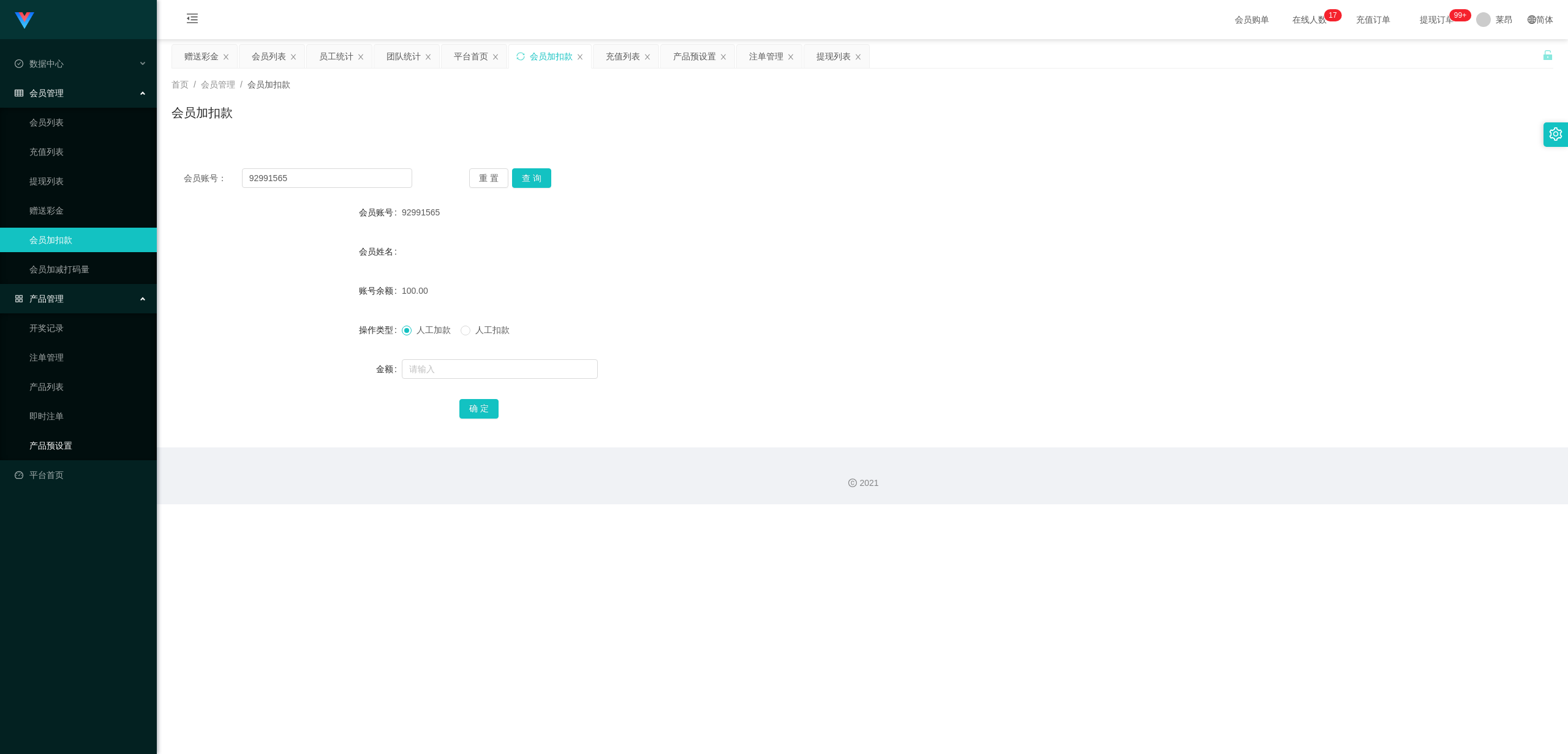
click at [65, 442] on link "产品预设置" at bounding box center [88, 445] width 118 height 25
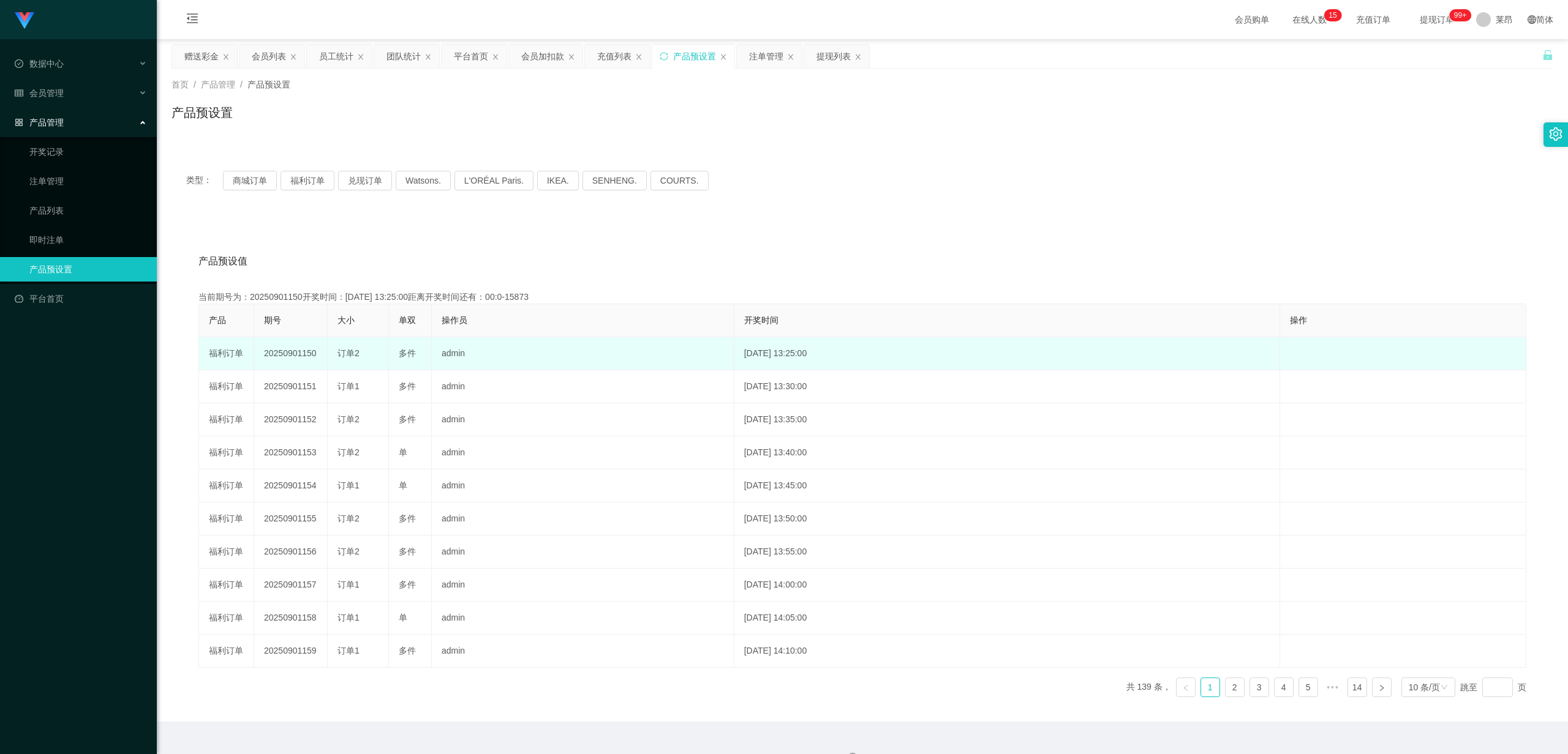
click at [273, 358] on td "20250901150" at bounding box center [291, 354] width 73 height 33
click at [775, 353] on td "[DATE] 13:25:00" at bounding box center [1007, 354] width 547 height 33
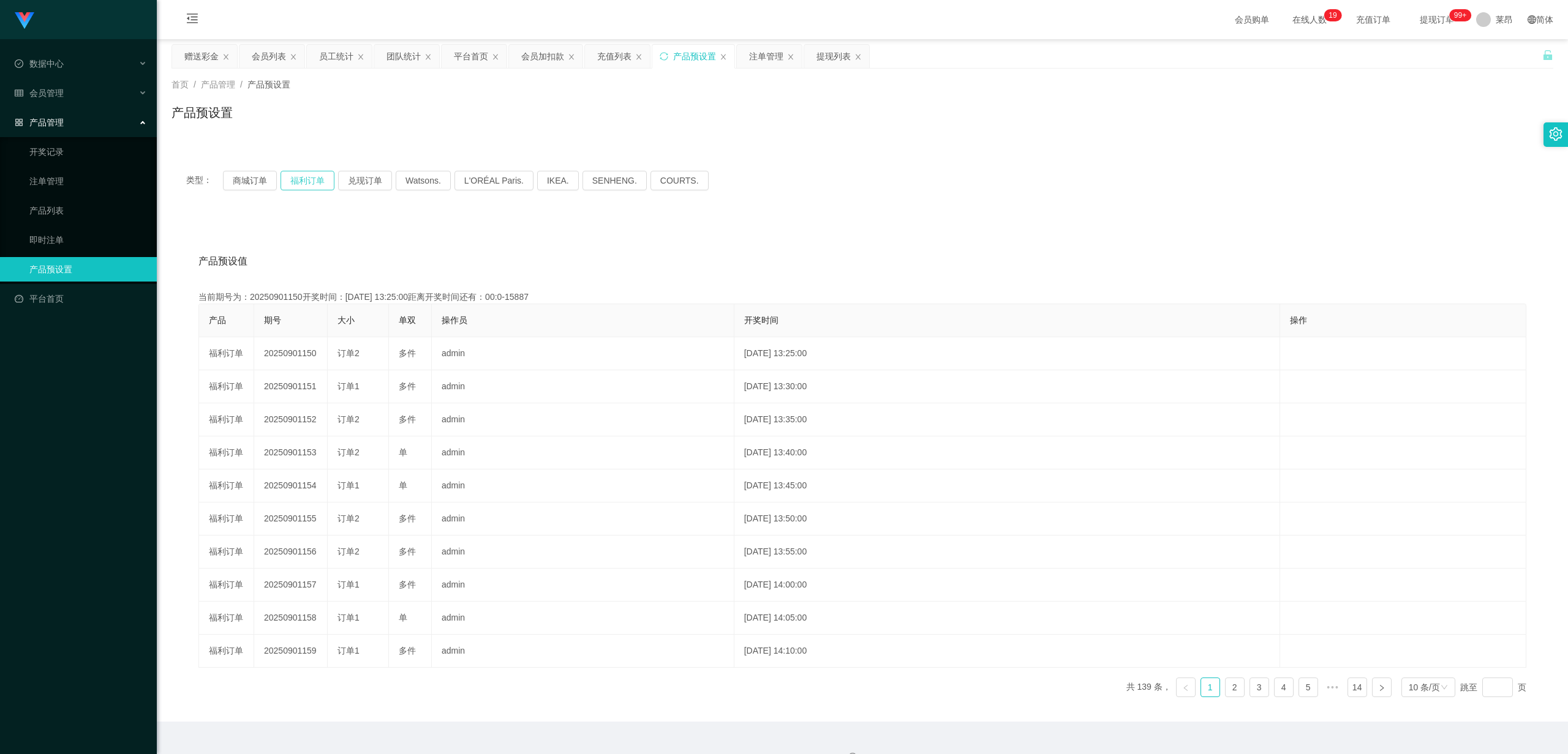
click at [315, 172] on button "福利订单" at bounding box center [307, 181] width 54 height 19
click at [67, 76] on ul "数据中心 员工统计 团队统计 会员管理 会员列表 充值列表 提现列表 赠送彩金 会员加扣款 会员加减打码量 产品管理 开奖记录 注单管理 产品列表 即时注单 …" at bounding box center [78, 181] width 157 height 284
click at [68, 85] on div "会员管理" at bounding box center [78, 93] width 157 height 25
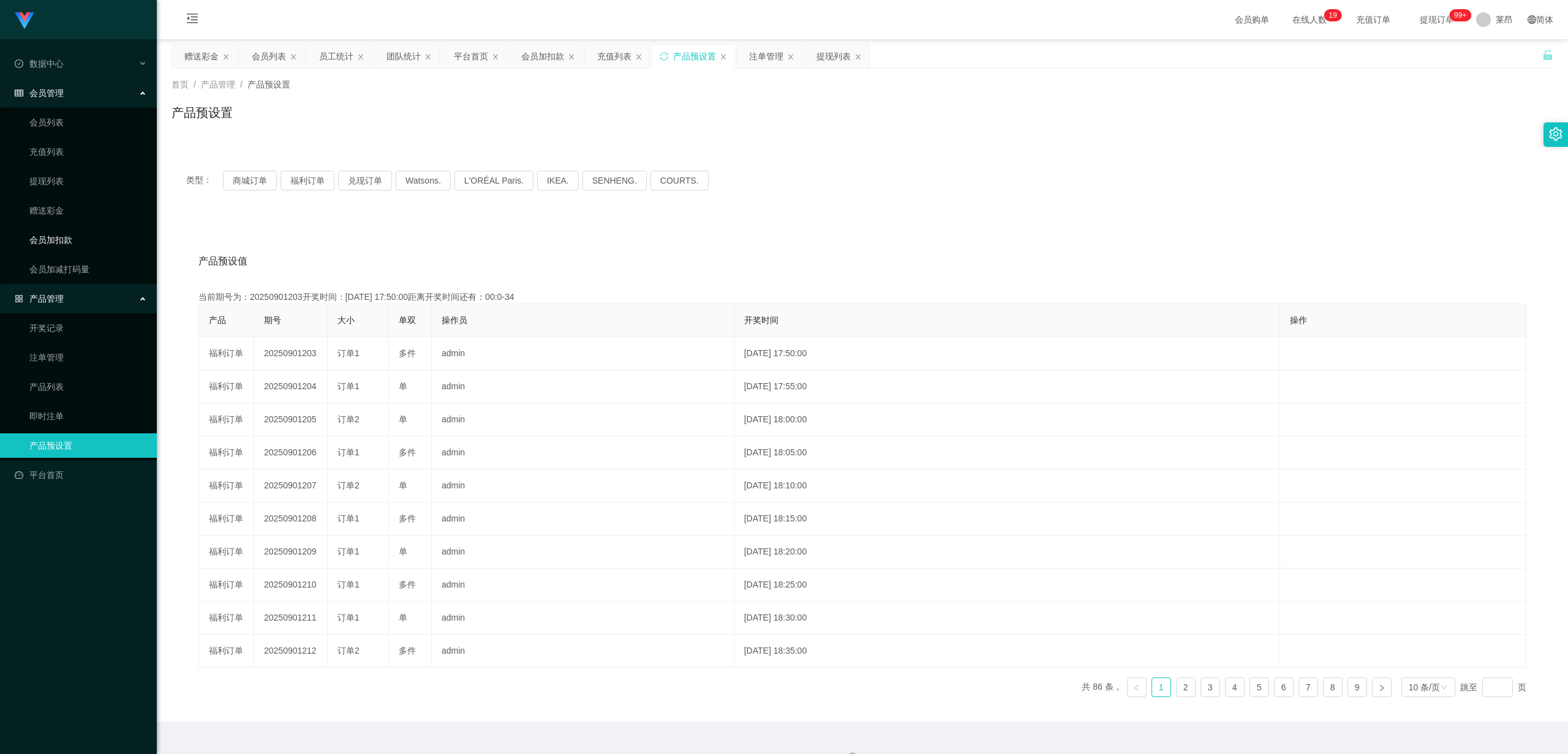
click at [68, 239] on link "会员加扣款" at bounding box center [88, 240] width 118 height 25
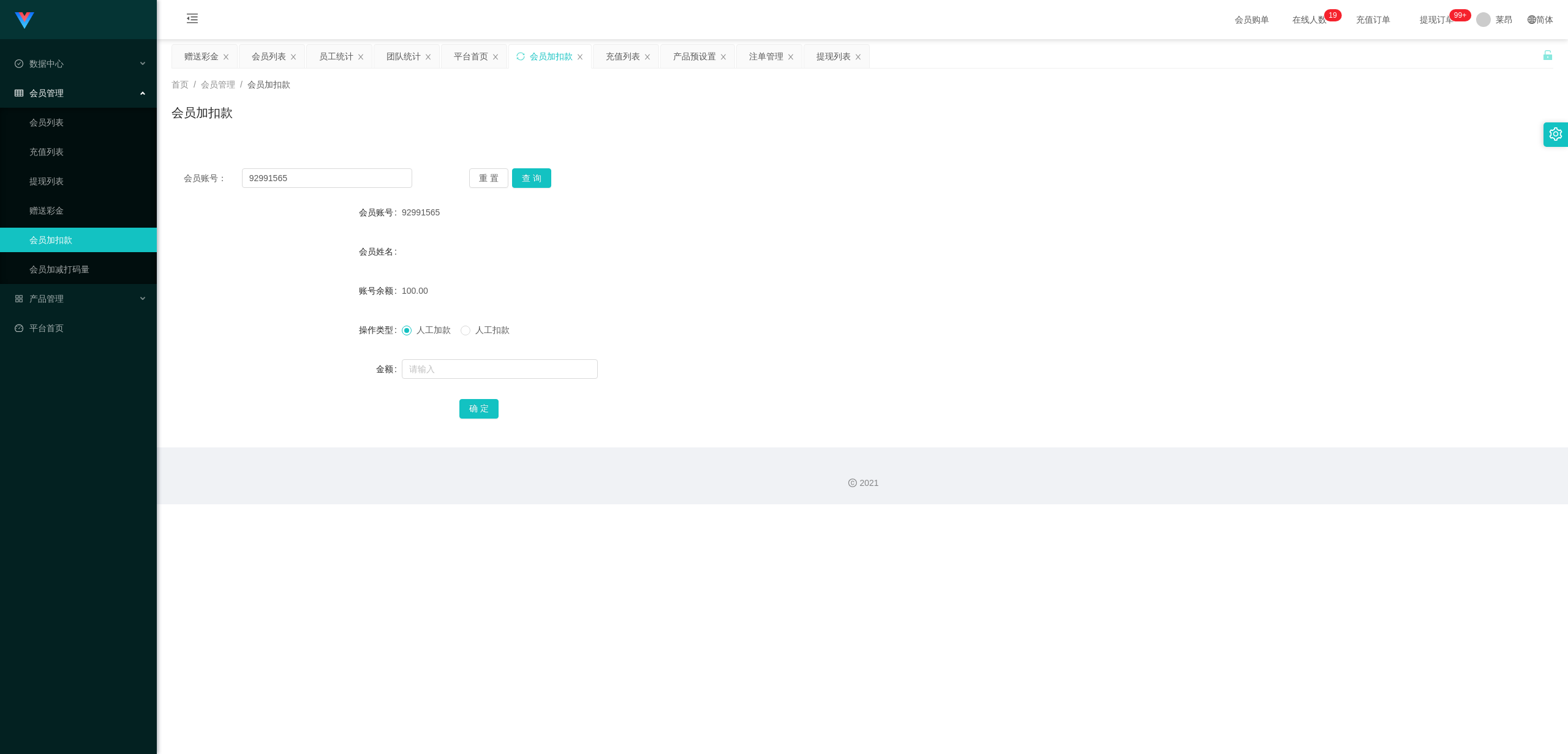
click at [535, 163] on div "会员账号： 92991565 重 置 查 询 会员账号 92991565 会员姓名 账号余额 100.00 操作类型 人工加款 人工扣款 金额 确 定" at bounding box center [862, 301] width 1382 height 292
click at [532, 177] on button "查 询" at bounding box center [532, 178] width 39 height 19
click at [292, 232] on form "会员账号 92991565 会员姓名 账号余额 100.00 操作类型 人工加款 人工扣款 金额 确 定" at bounding box center [862, 310] width 1382 height 220
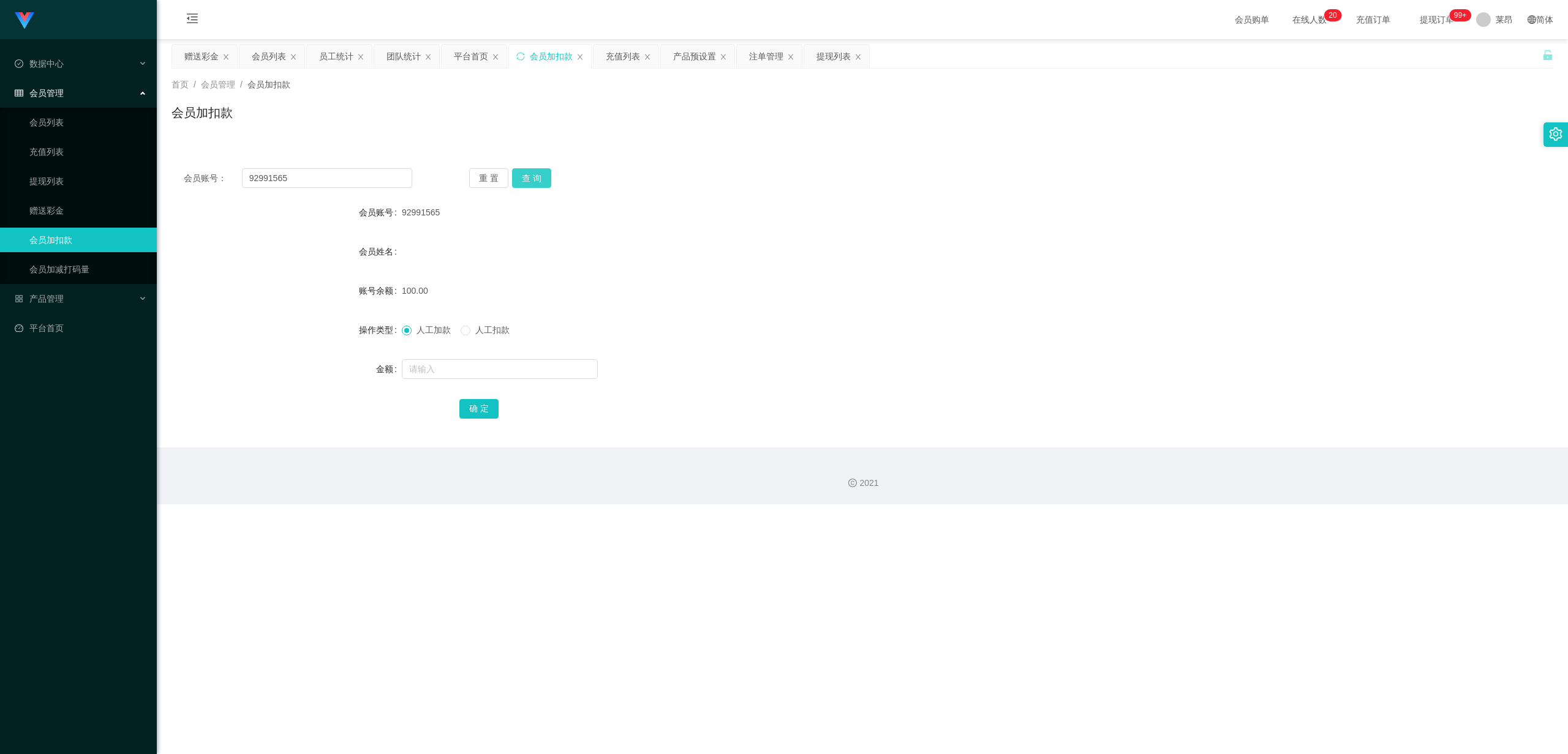
click at [540, 179] on button "查 询" at bounding box center [532, 178] width 39 height 19
click at [537, 175] on button "查 询" at bounding box center [532, 178] width 39 height 19
click at [537, 175] on button "查 询" at bounding box center [538, 178] width 52 height 19
drag, startPoint x: 288, startPoint y: 176, endPoint x: 168, endPoint y: 166, distance: 120.4
click at [182, 169] on div "会员账号： 92991565 重 置 查 询" at bounding box center [862, 178] width 1382 height 19
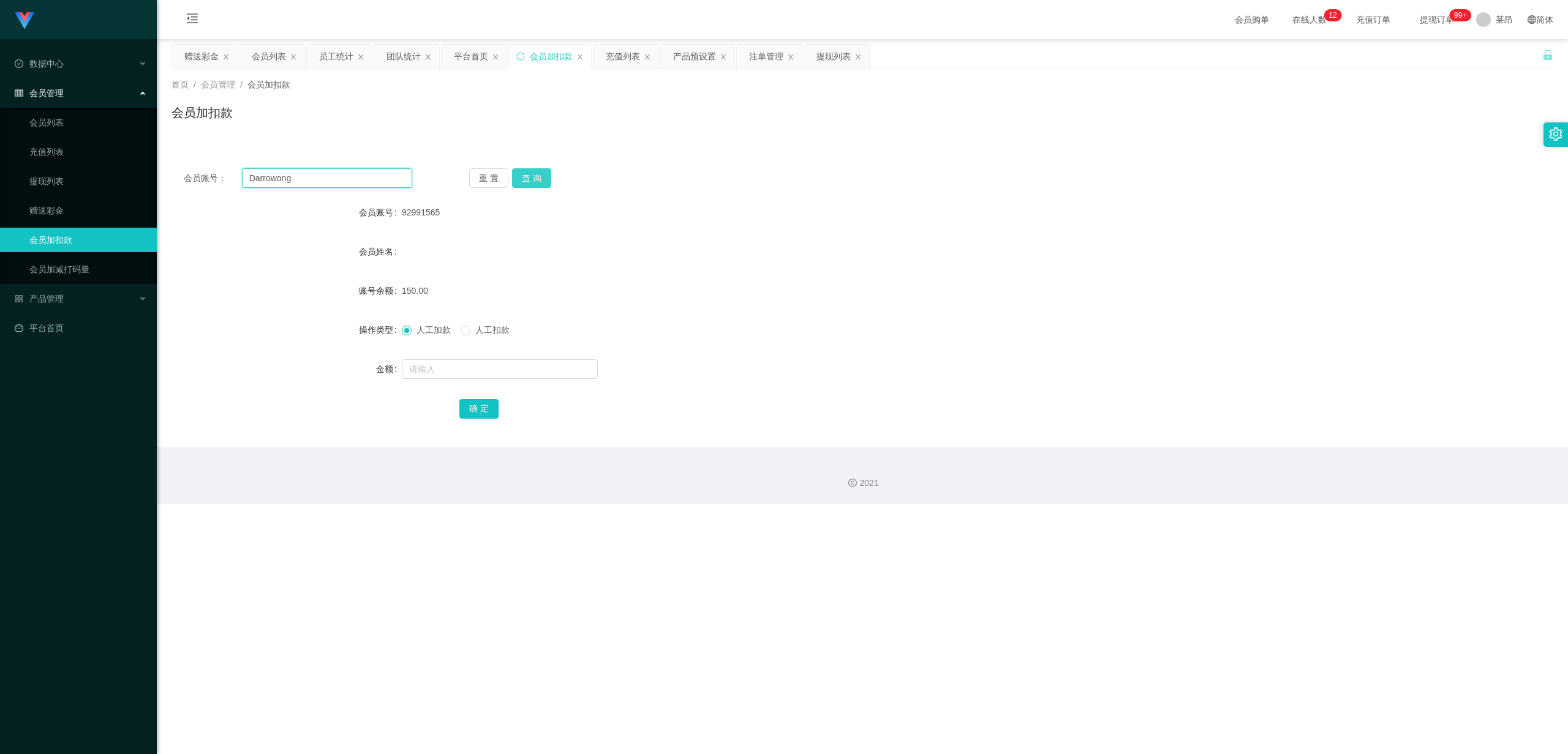
type input "Darrowong"
click at [520, 185] on button "查 询" at bounding box center [532, 178] width 39 height 19
click at [446, 365] on input "text" at bounding box center [499, 370] width 196 height 19
click at [434, 371] on input "text" at bounding box center [499, 370] width 196 height 19
type input "100"
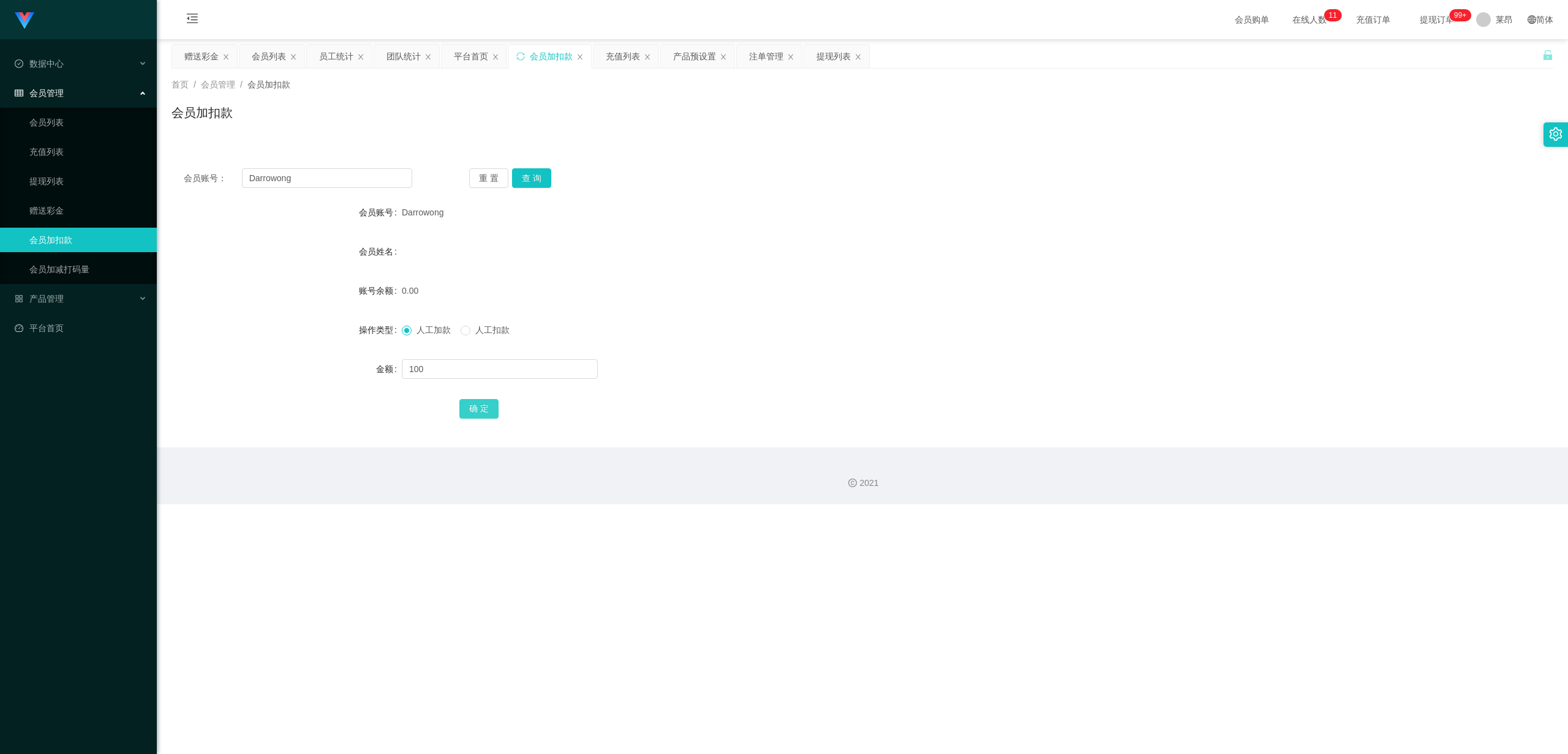
click at [484, 412] on button "确 定" at bounding box center [479, 409] width 39 height 19
drag, startPoint x: 292, startPoint y: 179, endPoint x: 177, endPoint y: 179, distance: 115.0
click at [177, 179] on div "会员账号： Darrowong 重 置 查 询" at bounding box center [862, 178] width 1382 height 19
click at [297, 181] on input "Darrowong" at bounding box center [327, 178] width 170 height 19
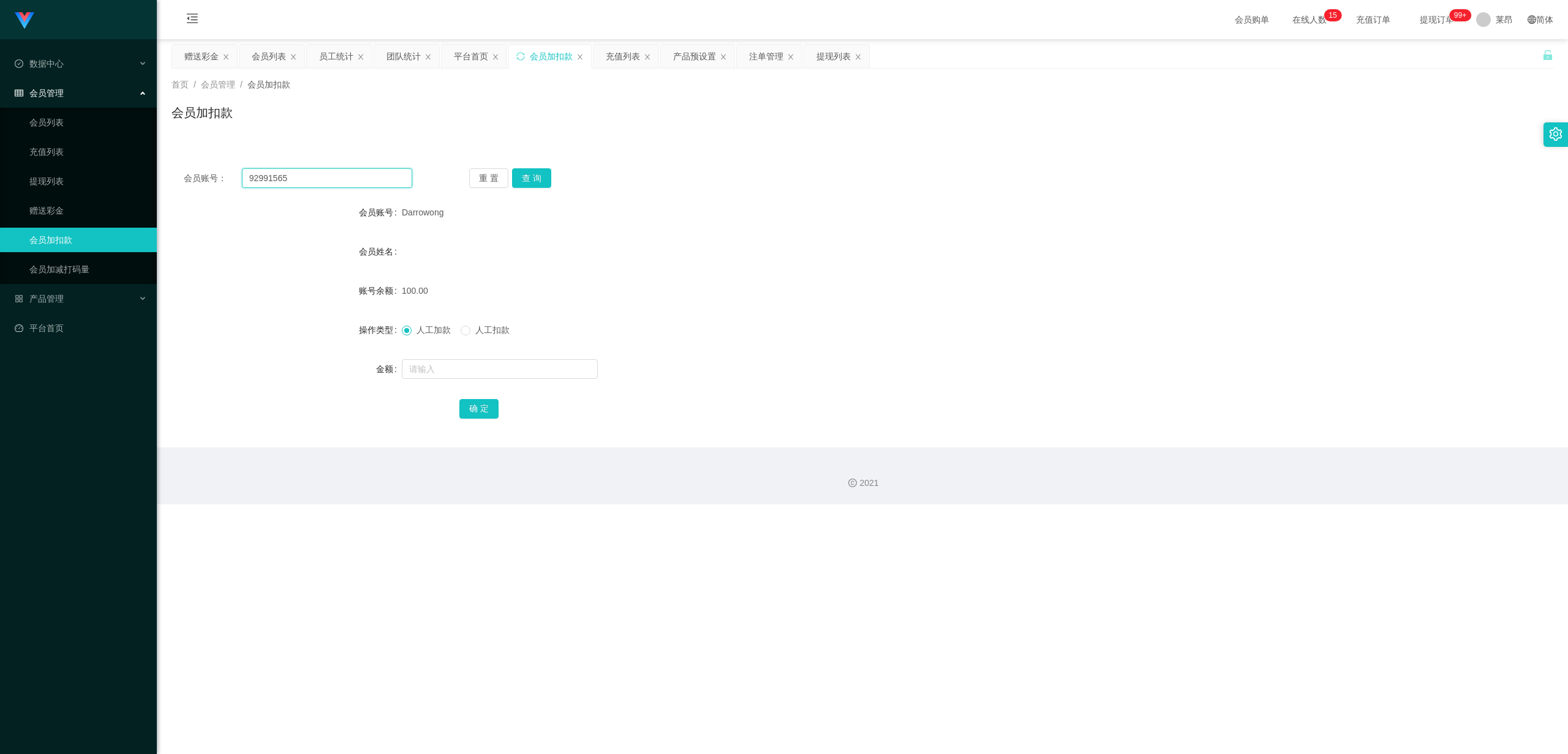
type input "92991565"
click at [533, 178] on button "查 询" at bounding box center [532, 178] width 39 height 19
click at [445, 370] on input "text" at bounding box center [499, 370] width 196 height 19
type input "150"
click at [473, 407] on button "确 定" at bounding box center [479, 409] width 39 height 19
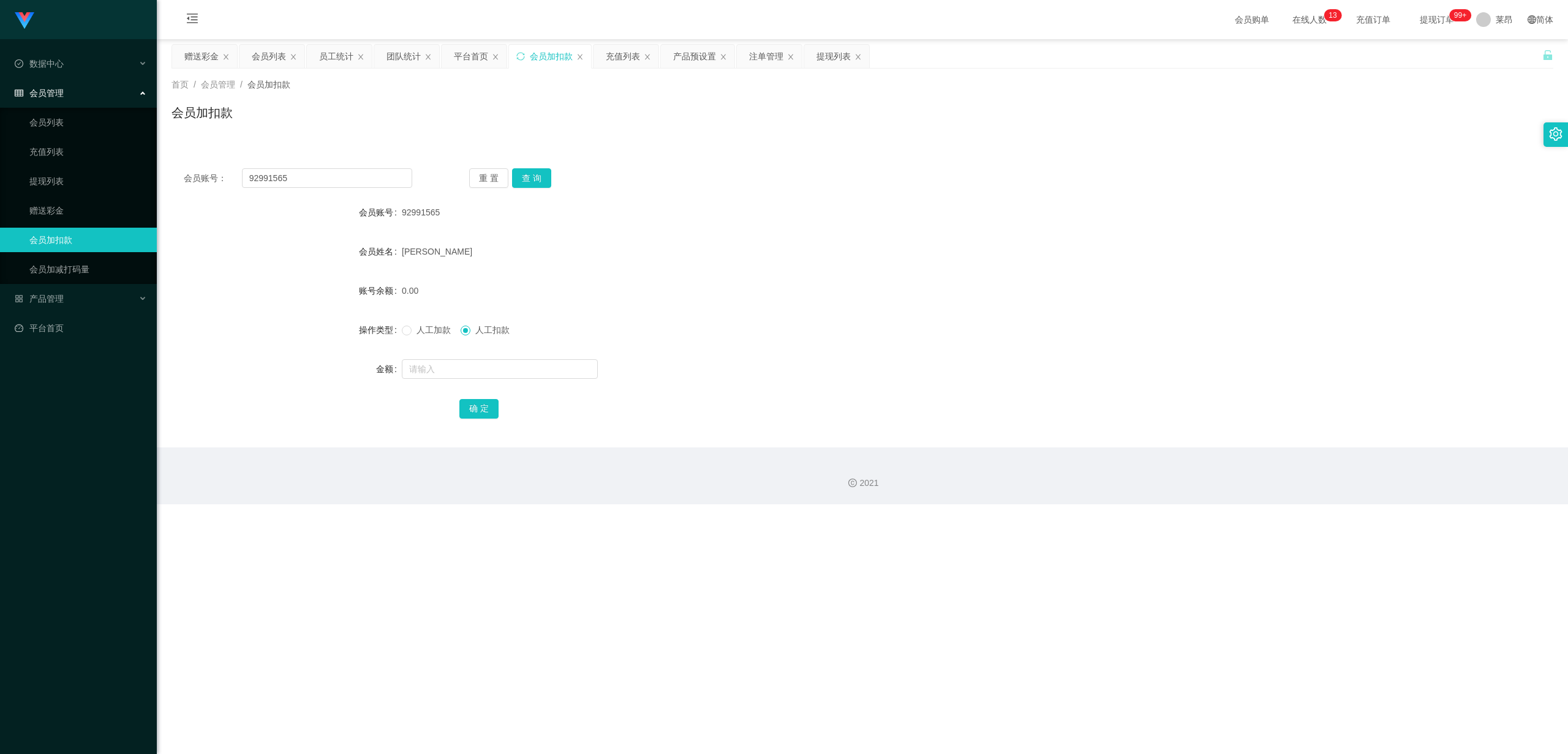
click at [415, 343] on form "会员账号 92991565 会员姓名 [PERSON_NAME] 账号余额 0.00 操作类型 人工加款 人工扣款 金额 确 定" at bounding box center [862, 310] width 1382 height 220
click at [409, 334] on span at bounding box center [406, 331] width 10 height 10
click at [441, 366] on input "text" at bounding box center [499, 370] width 196 height 19
type input "300"
click at [485, 402] on button "确 定" at bounding box center [479, 409] width 39 height 19
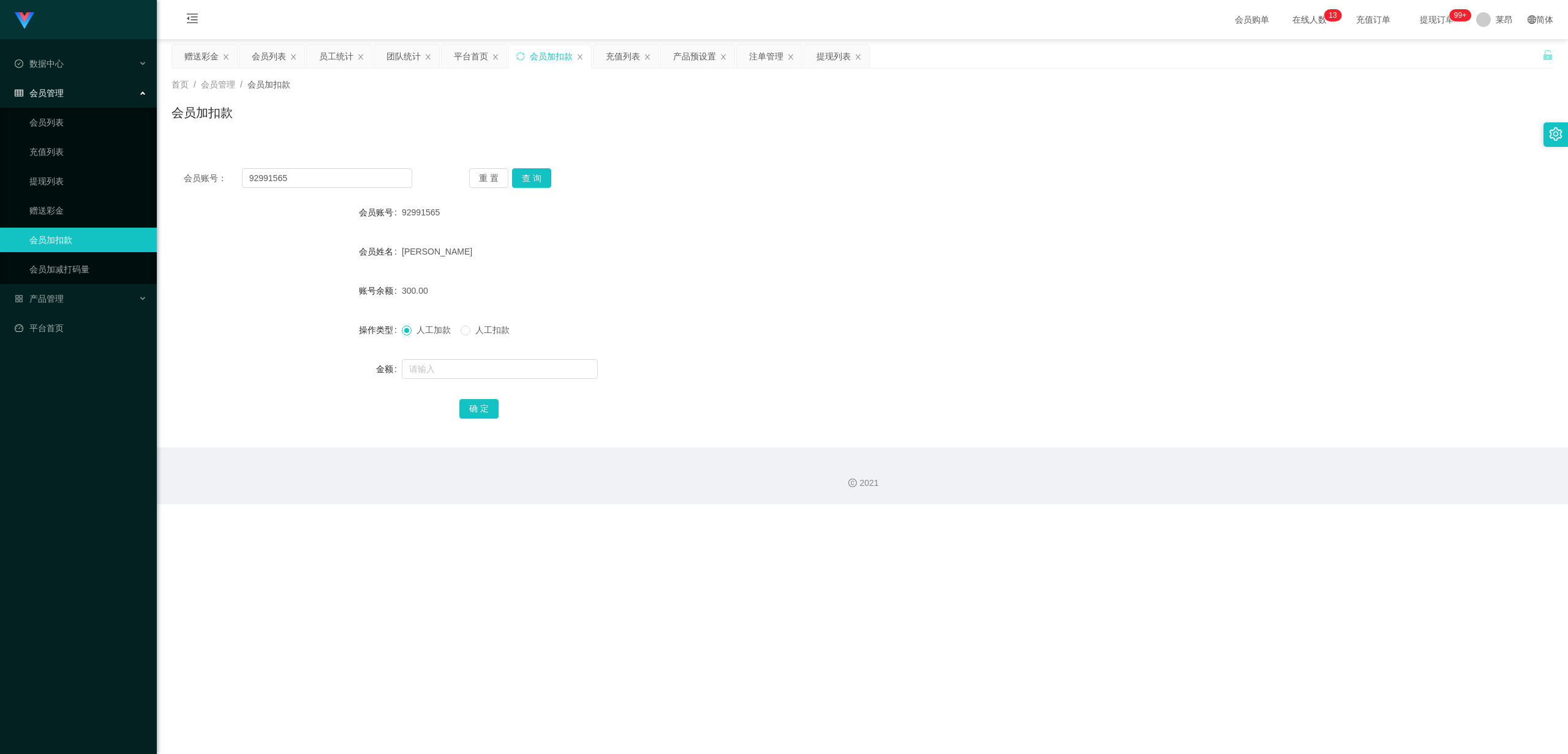
click at [424, 255] on span "[PERSON_NAME]" at bounding box center [437, 251] width 70 height 10
drag, startPoint x: 400, startPoint y: 212, endPoint x: 446, endPoint y: 214, distance: 46.0
click at [446, 214] on div "92991565" at bounding box center [805, 212] width 806 height 25
copy span "92991565"
click at [449, 219] on div "92991565" at bounding box center [805, 212] width 806 height 25
